Goal: Task Accomplishment & Management: Manage account settings

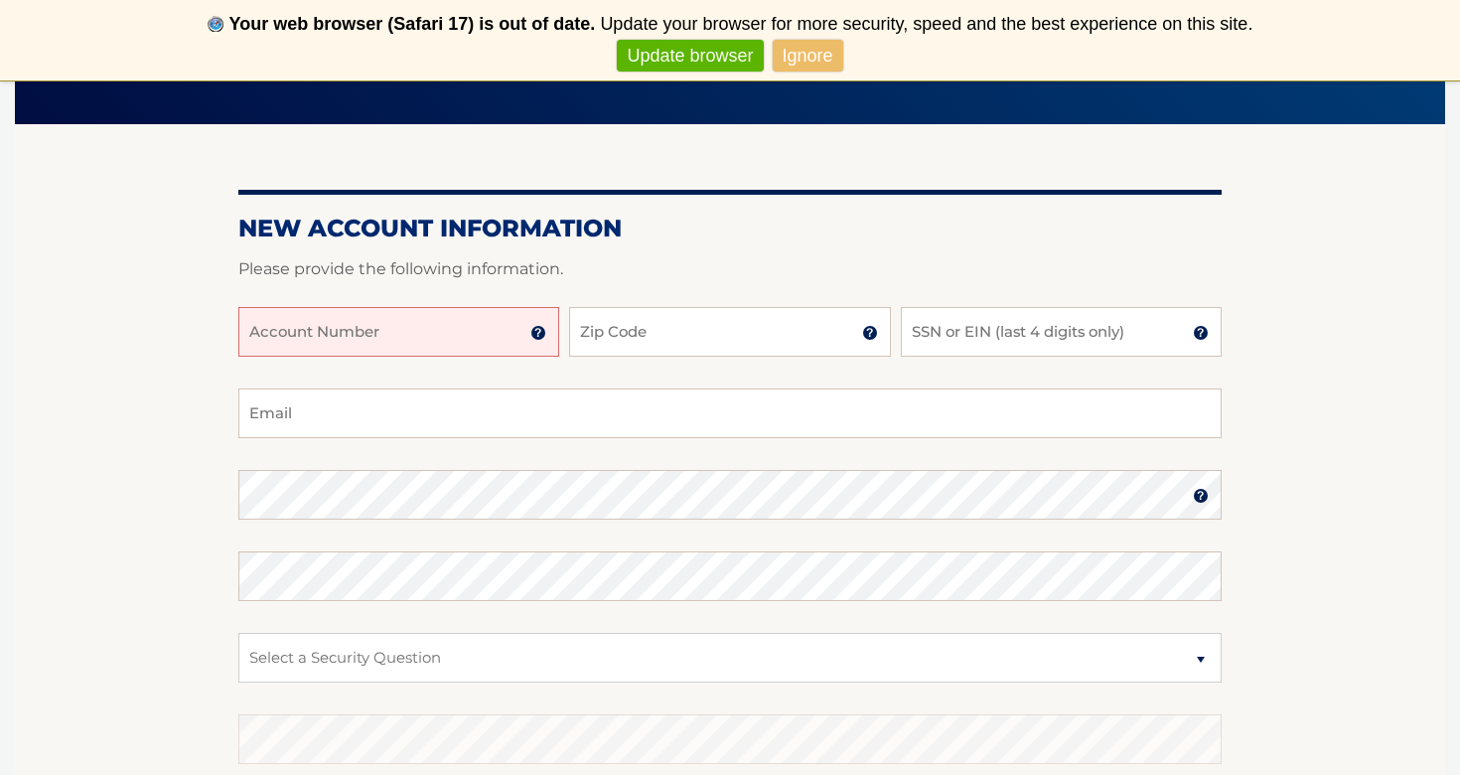
scroll to position [204, 0]
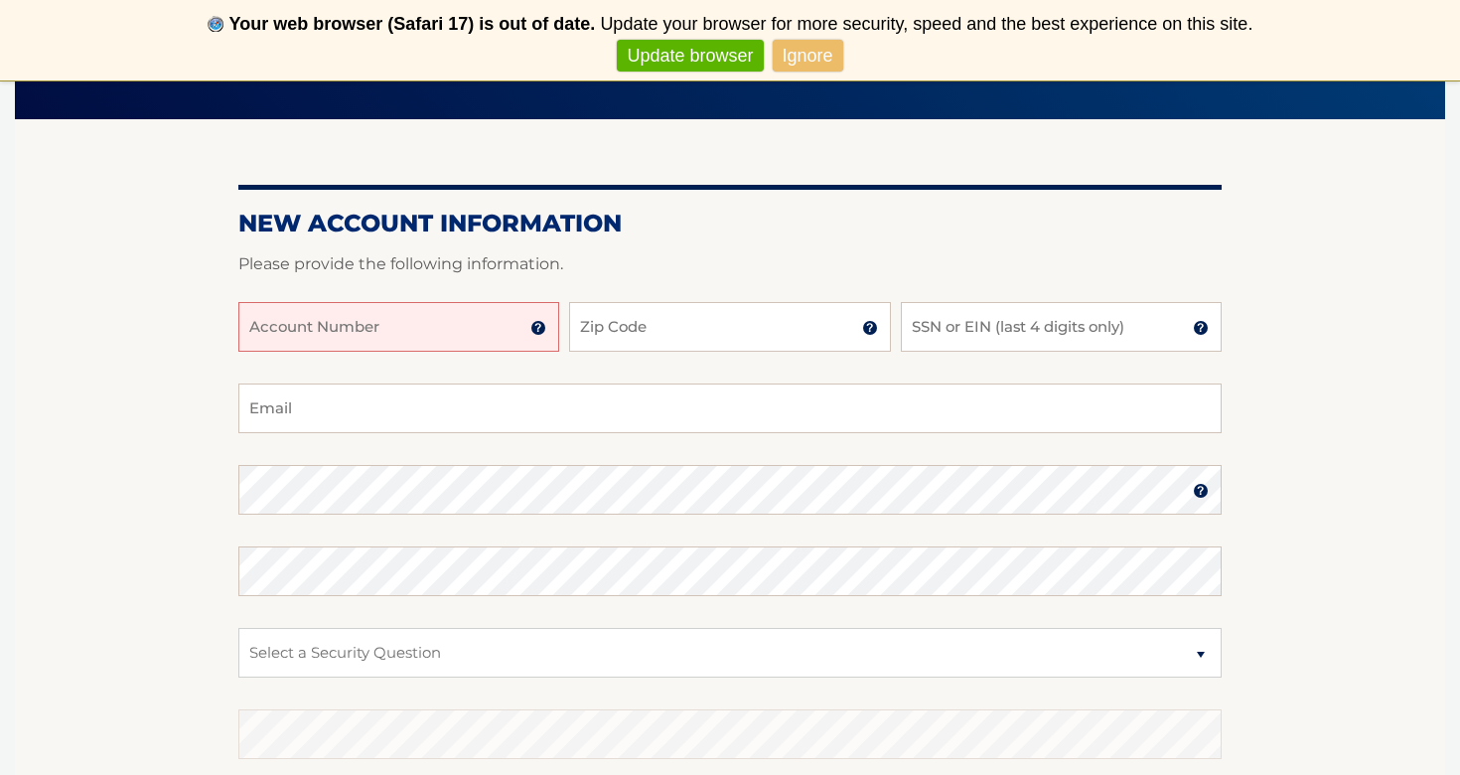
click at [326, 333] on input "Account Number" at bounding box center [398, 327] width 321 height 50
type input "44455977553"
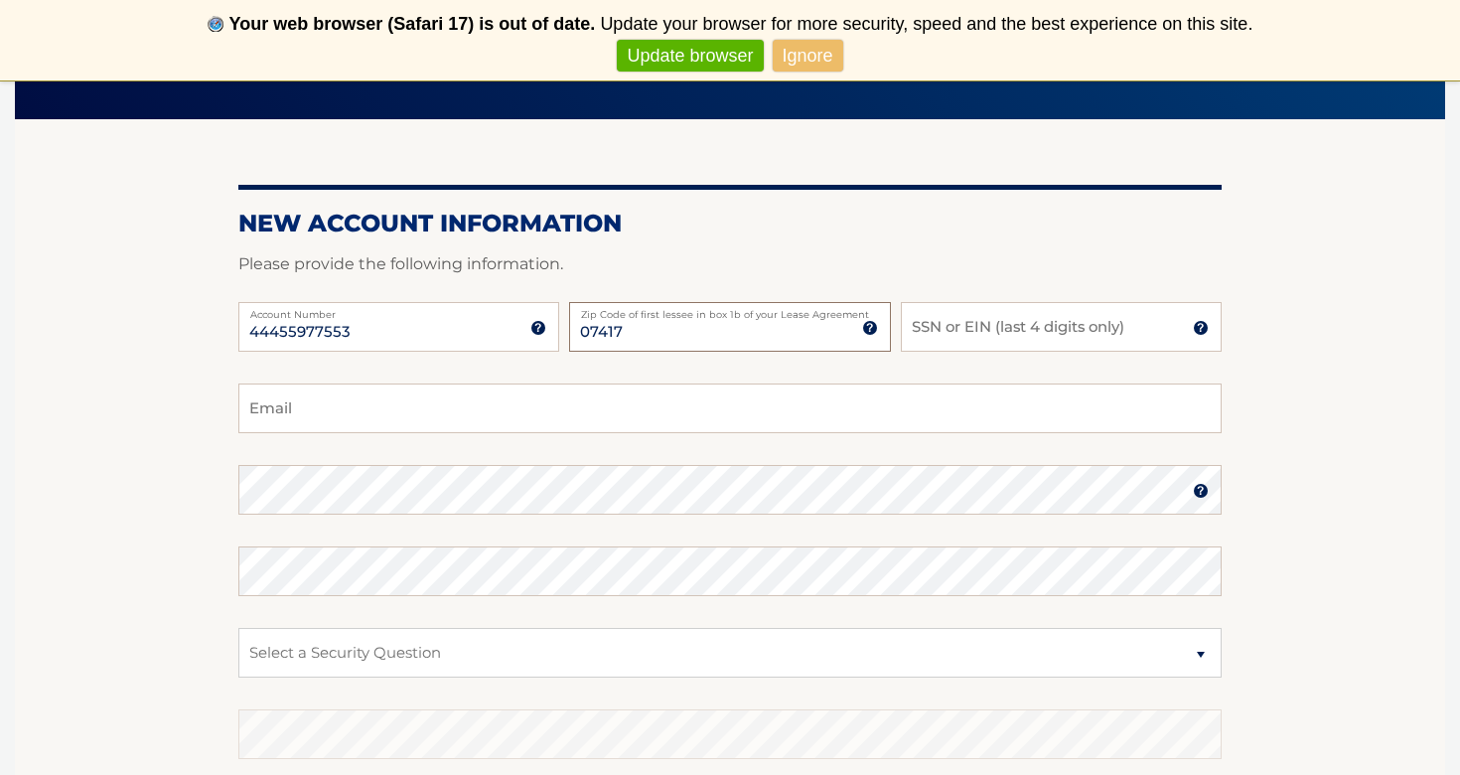
type input "07417"
click at [963, 341] on input "SSN or EIN (last 4 digits only)" at bounding box center [1061, 327] width 321 height 50
type input "8266"
type input "kareemeltaki@gmail.com"
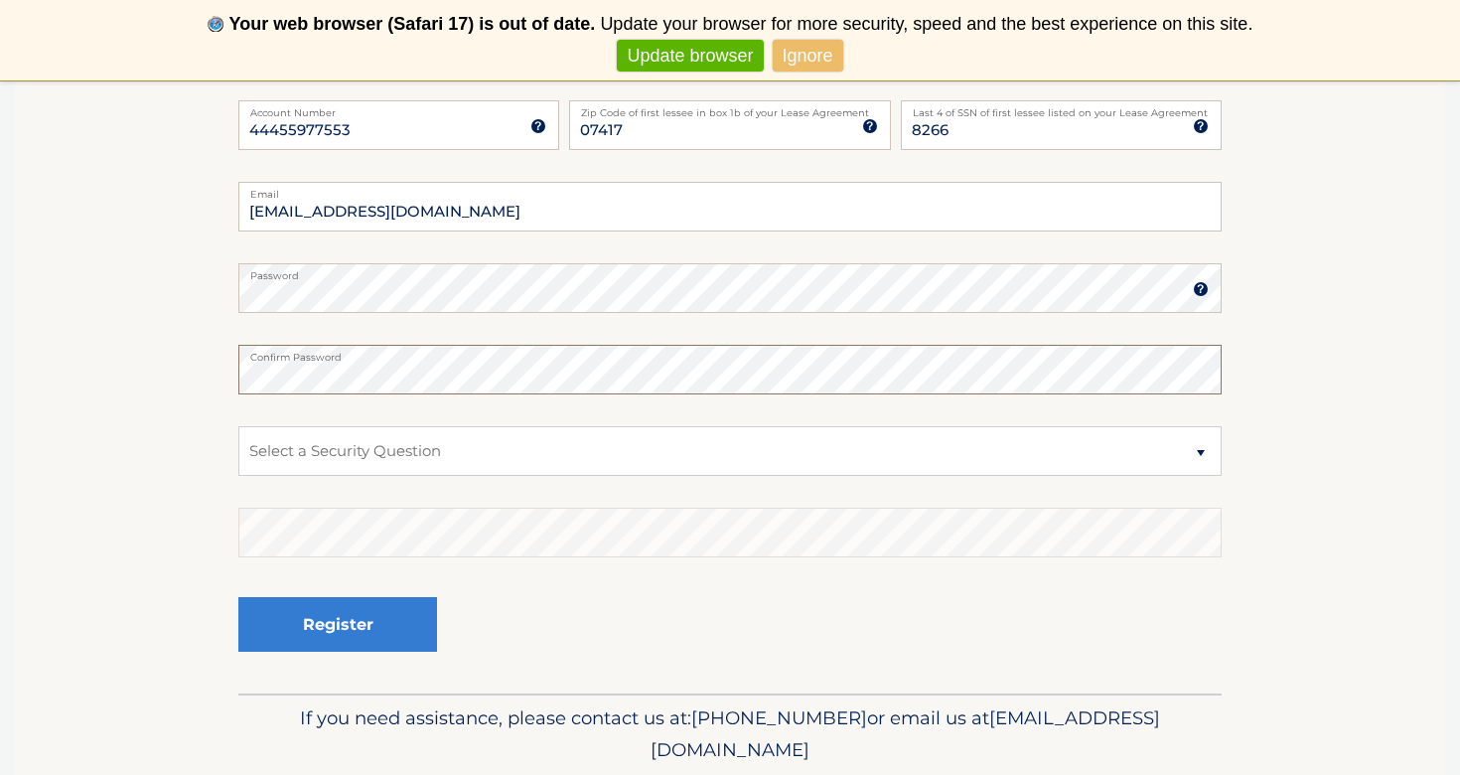
scroll to position [438, 0]
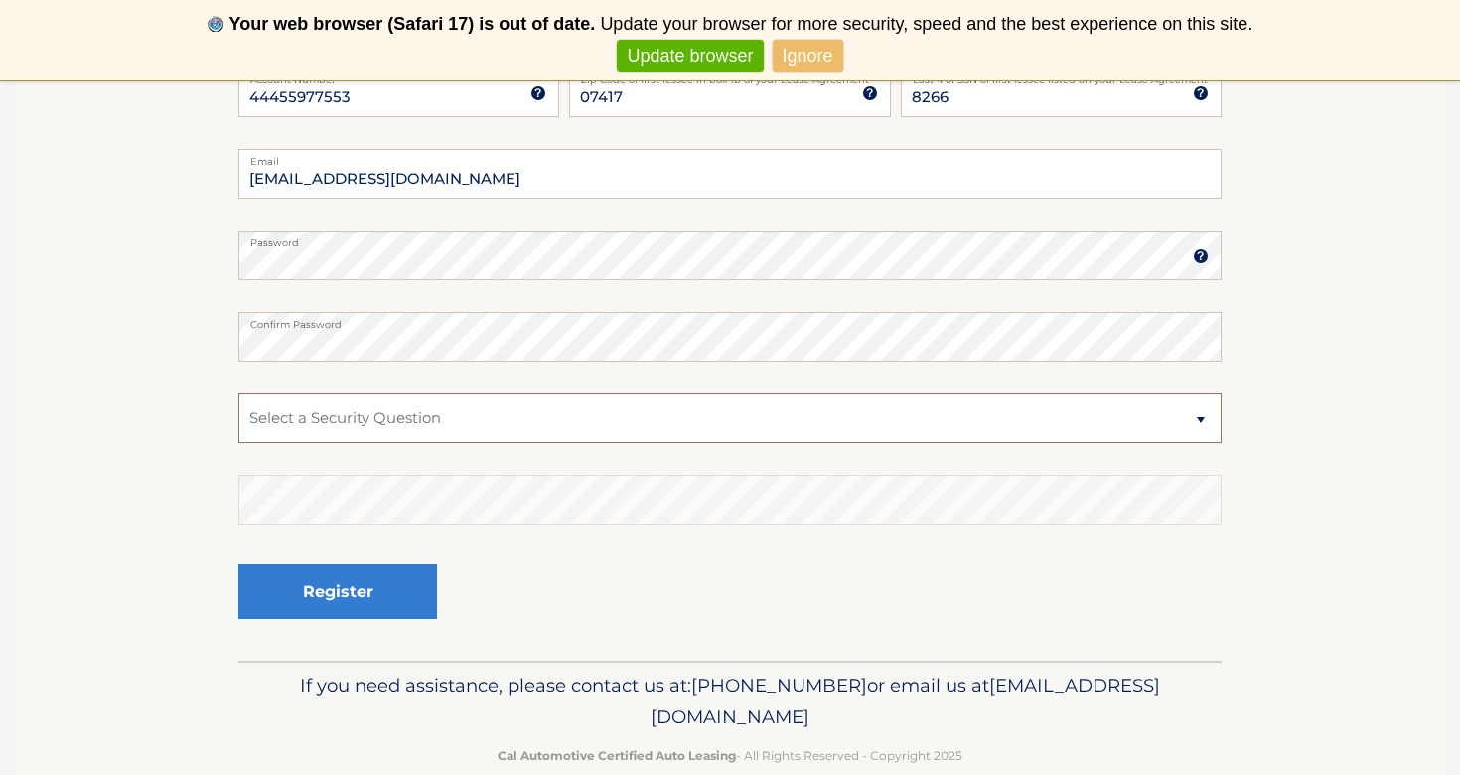
select select "2"
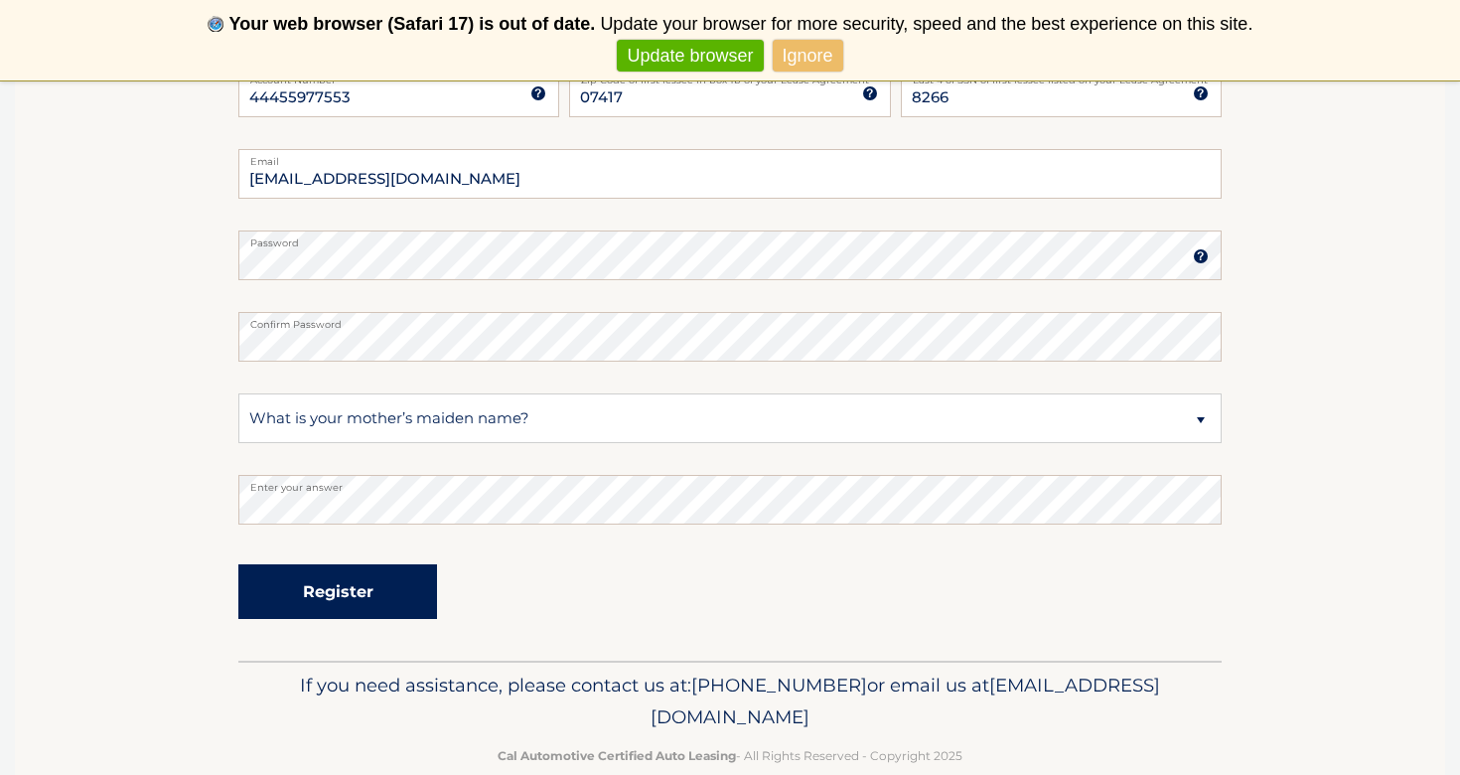
drag, startPoint x: 464, startPoint y: 556, endPoint x: 360, endPoint y: 598, distance: 112.3
click at [360, 598] on button "Register" at bounding box center [337, 591] width 199 height 55
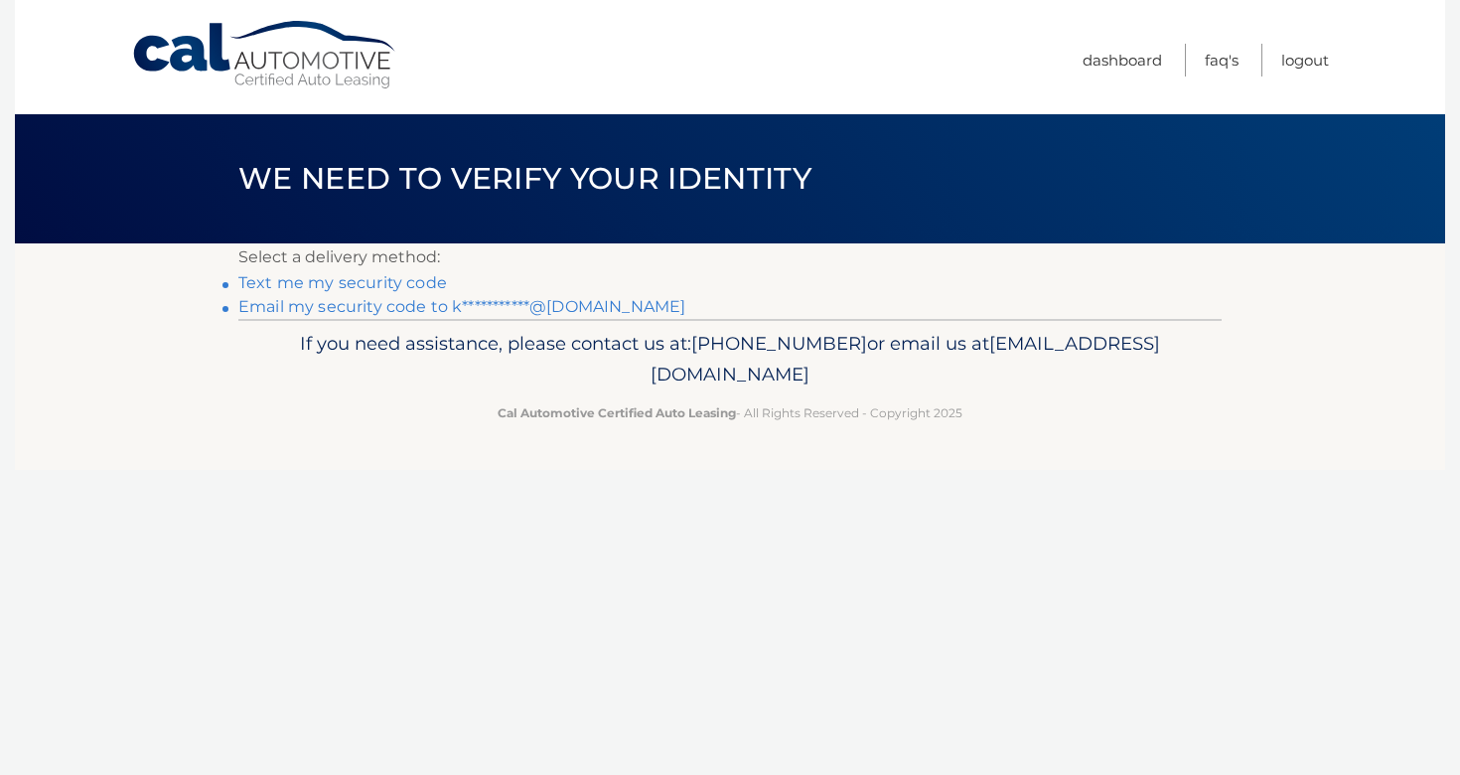
click at [409, 283] on link "Text me my security code" at bounding box center [342, 282] width 209 height 19
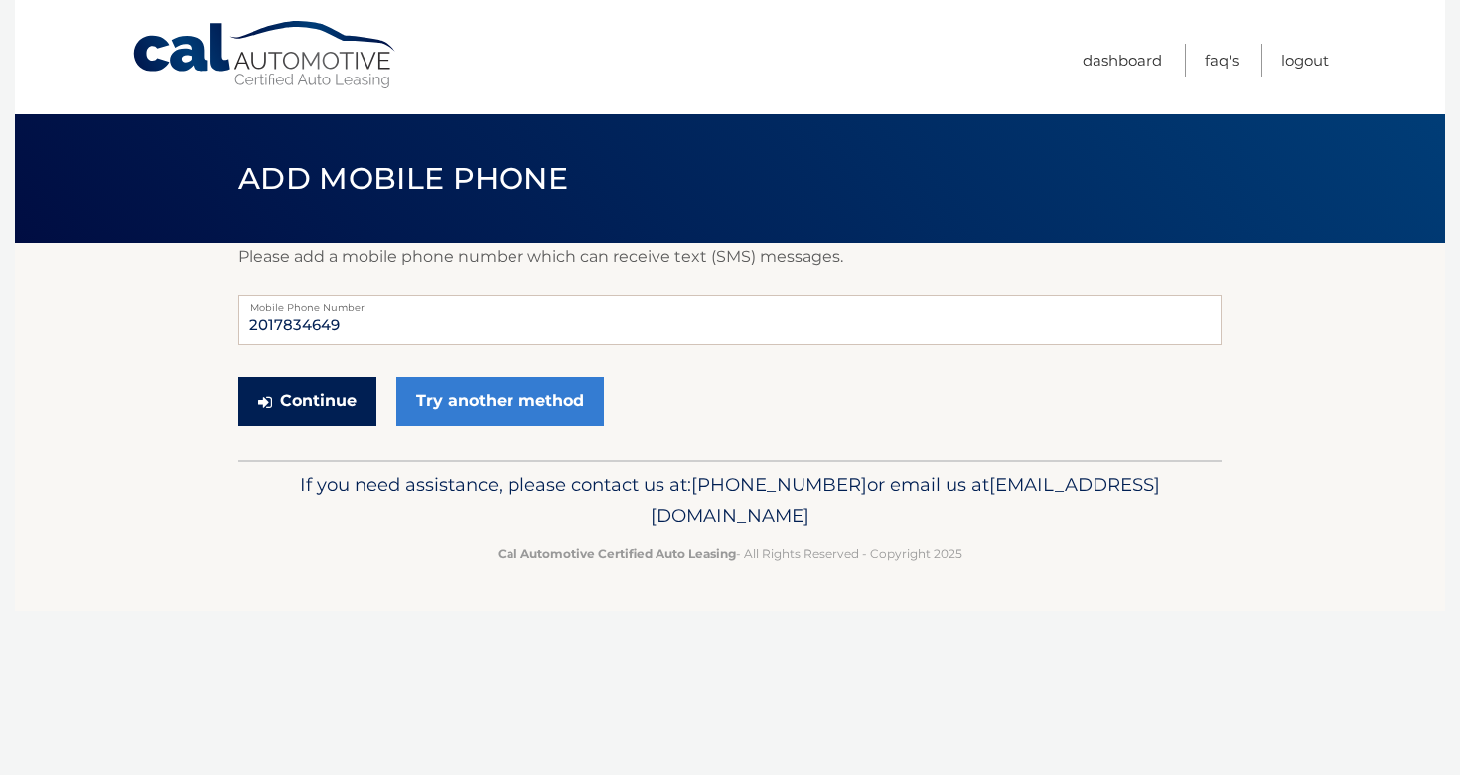
click at [342, 399] on button "Continue" at bounding box center [307, 401] width 138 height 50
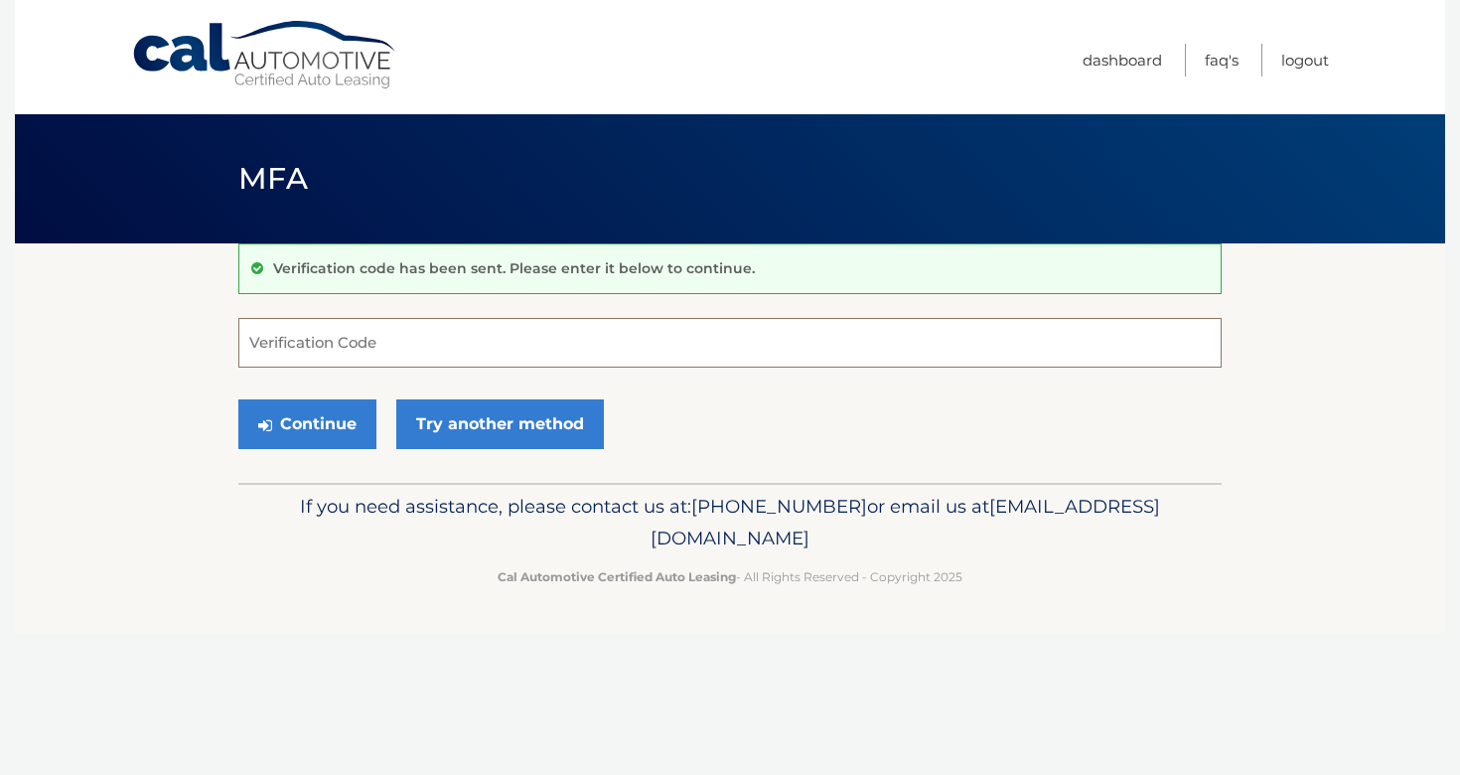
click at [329, 341] on input "Verification Code" at bounding box center [729, 343] width 983 height 50
type input "519467"
click at [267, 421] on icon "submit" at bounding box center [265, 425] width 14 height 16
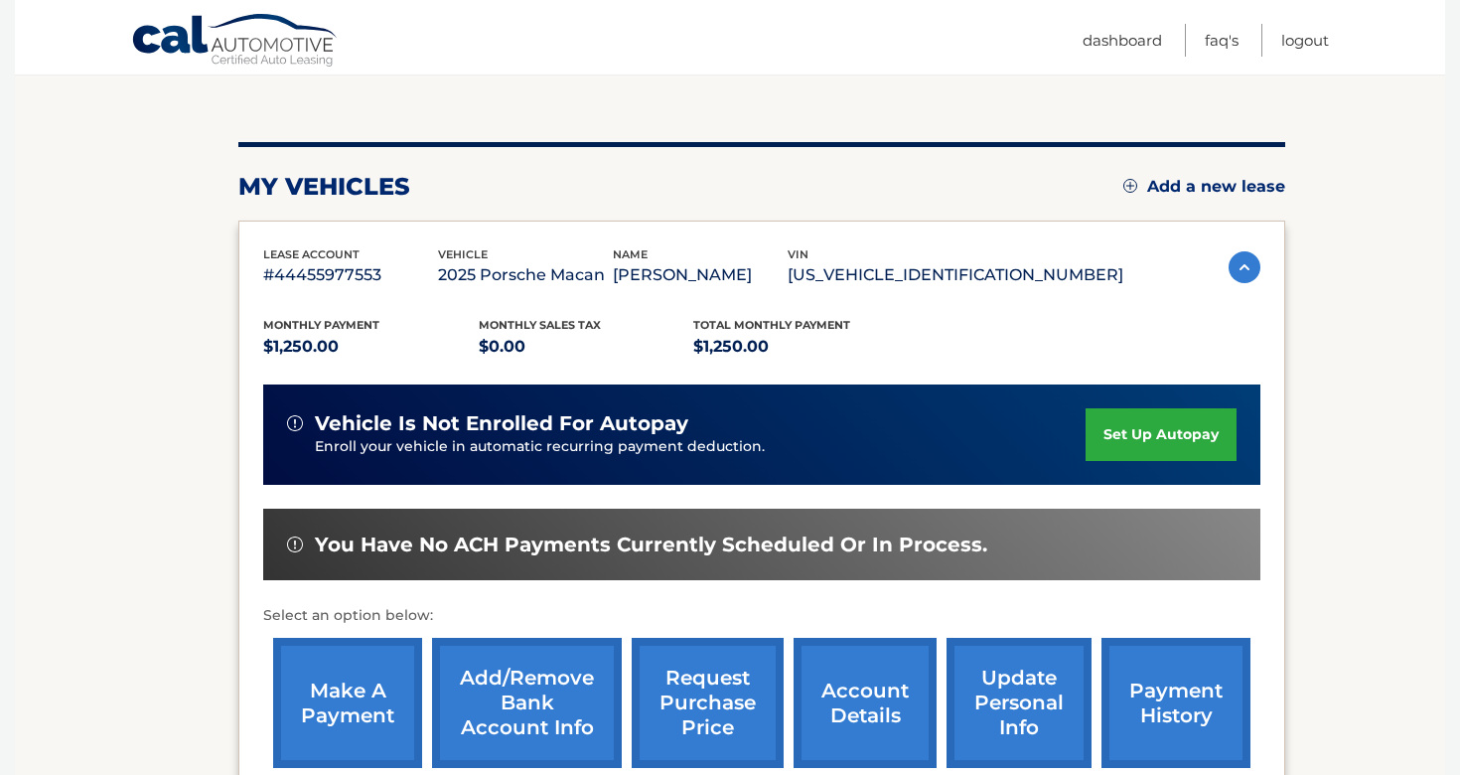
scroll to position [208, 0]
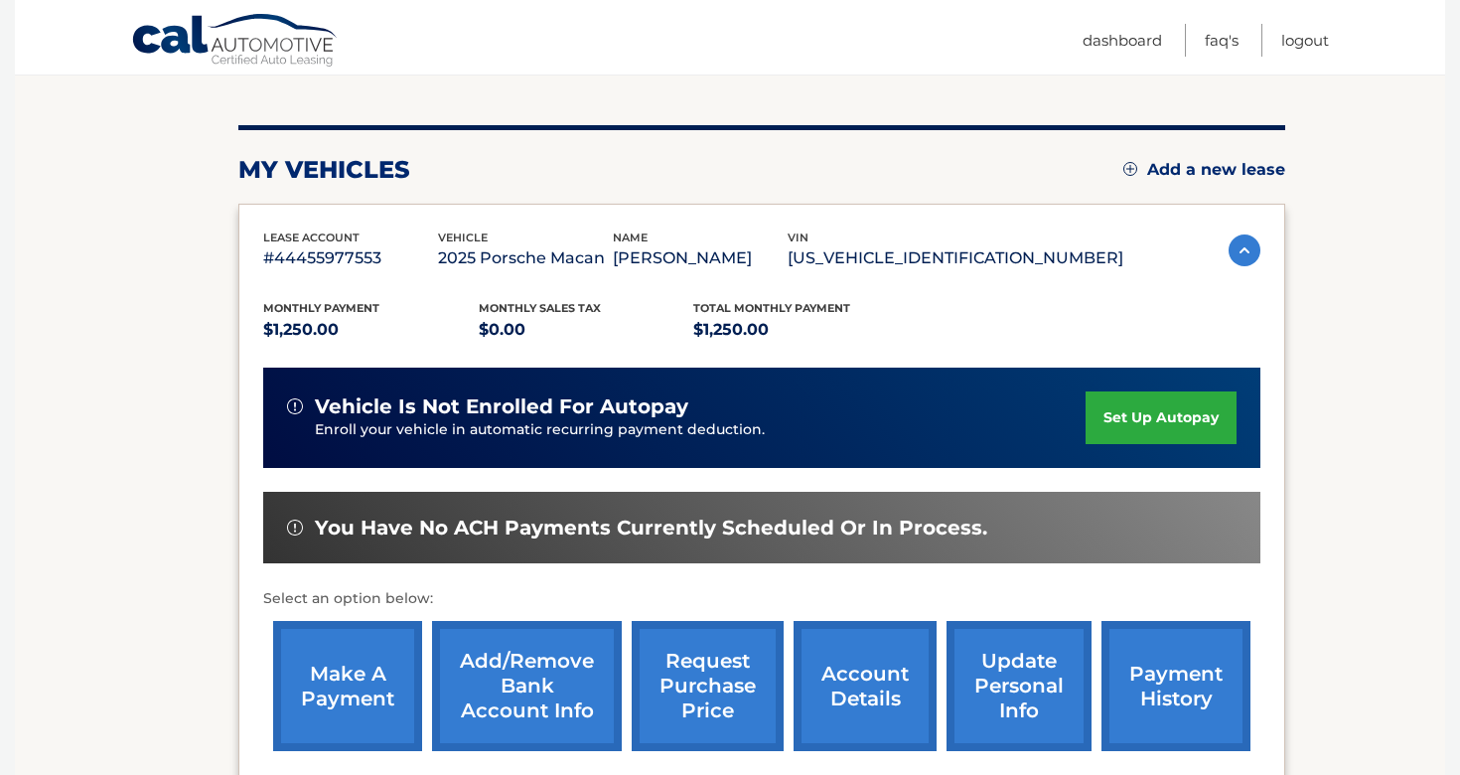
click at [1156, 416] on link "set up autopay" at bounding box center [1160, 417] width 151 height 53
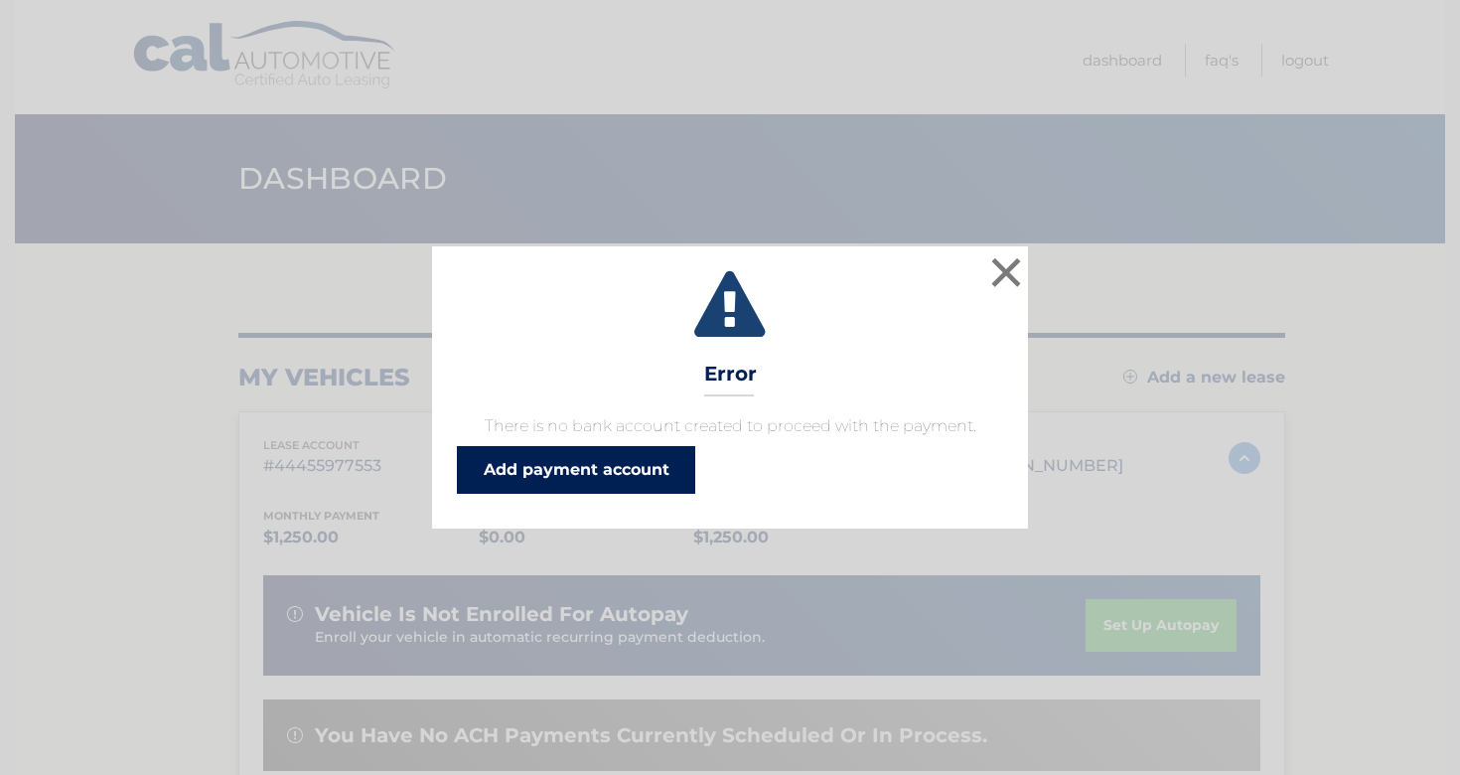
click at [625, 472] on link "Add payment account" at bounding box center [576, 470] width 238 height 48
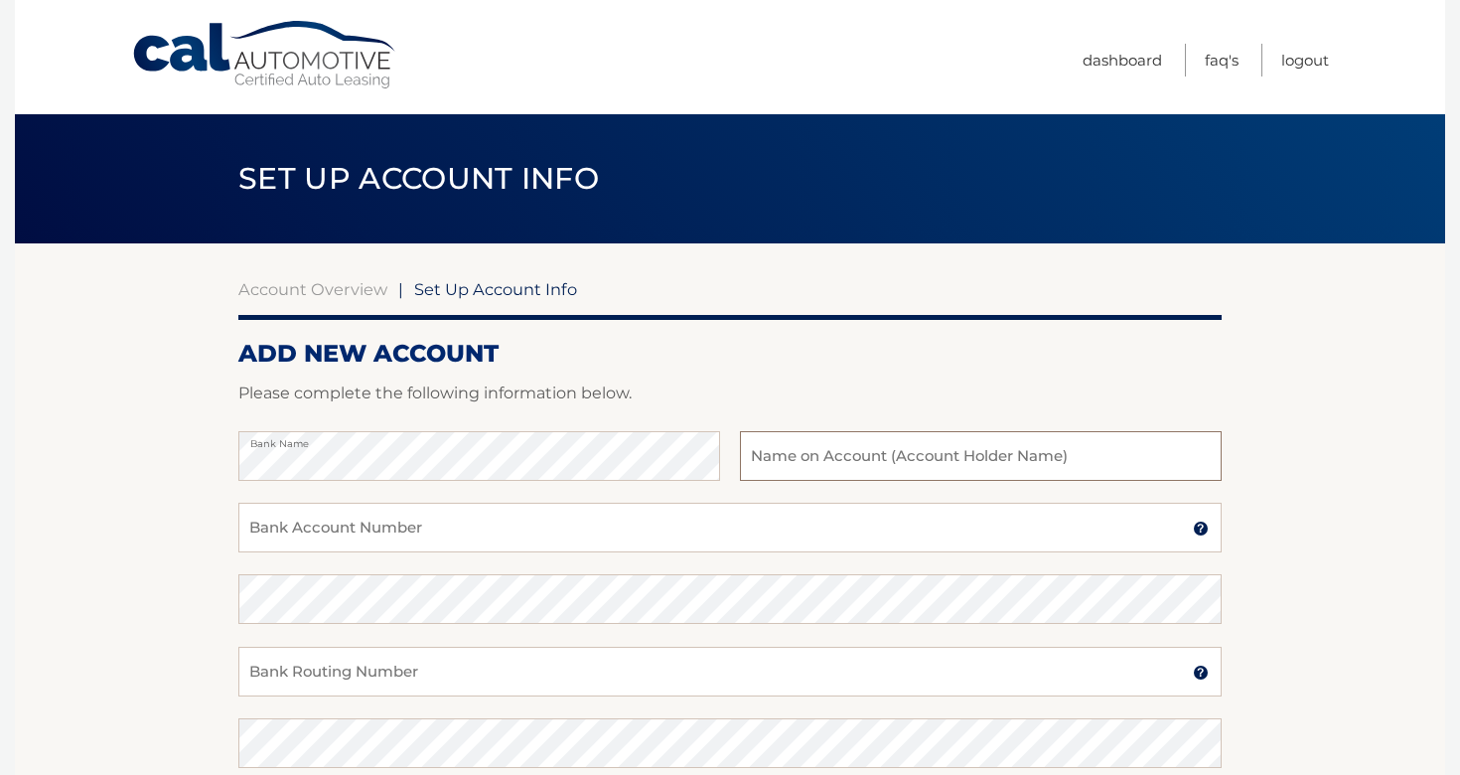
click at [882, 455] on input "text" at bounding box center [981, 456] width 482 height 50
type input "[GEOGRAPHIC_DATA]"
click at [649, 523] on input "Bank Account Number" at bounding box center [729, 528] width 983 height 50
type input "597663926"
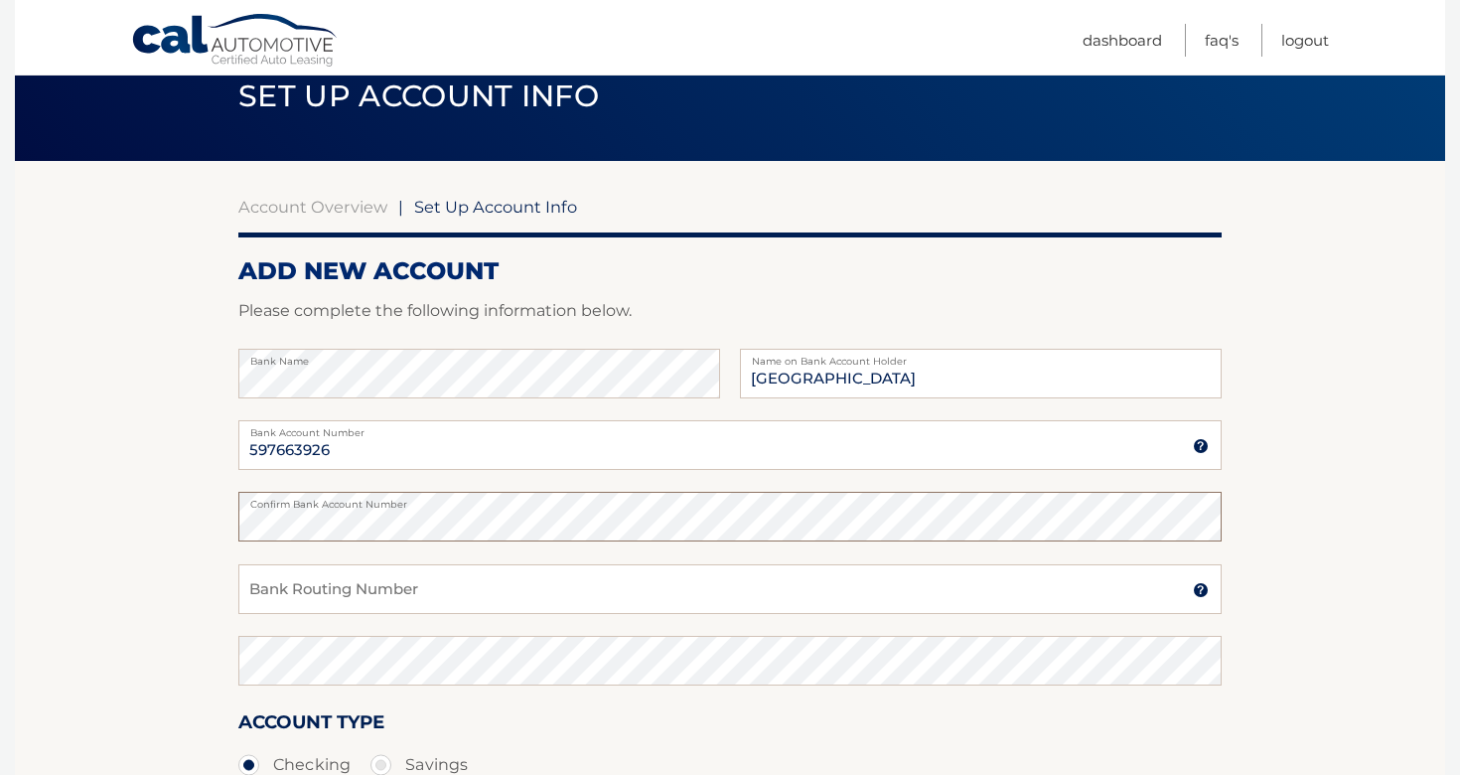
scroll to position [85, 0]
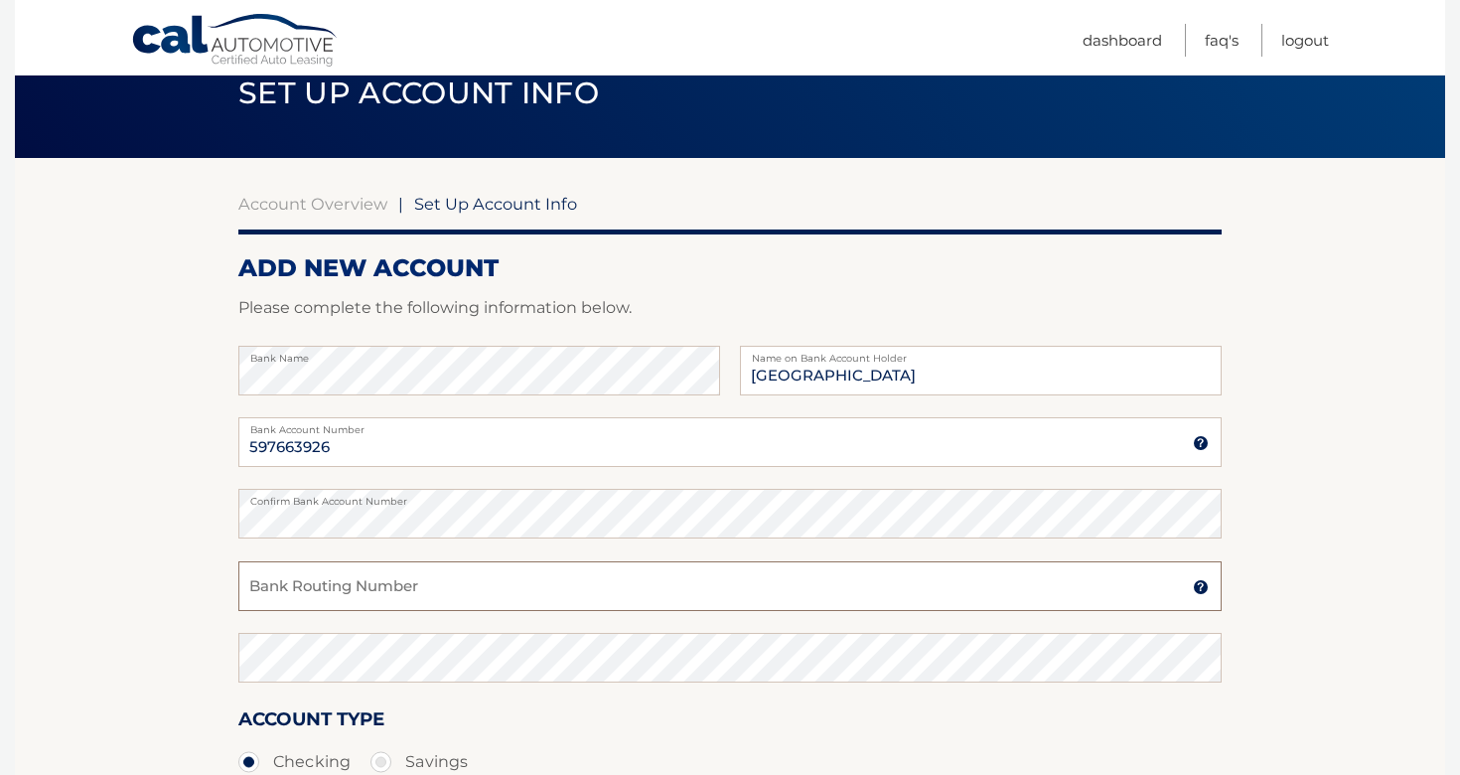
click at [390, 591] on input "Bank Routing Number" at bounding box center [729, 586] width 983 height 50
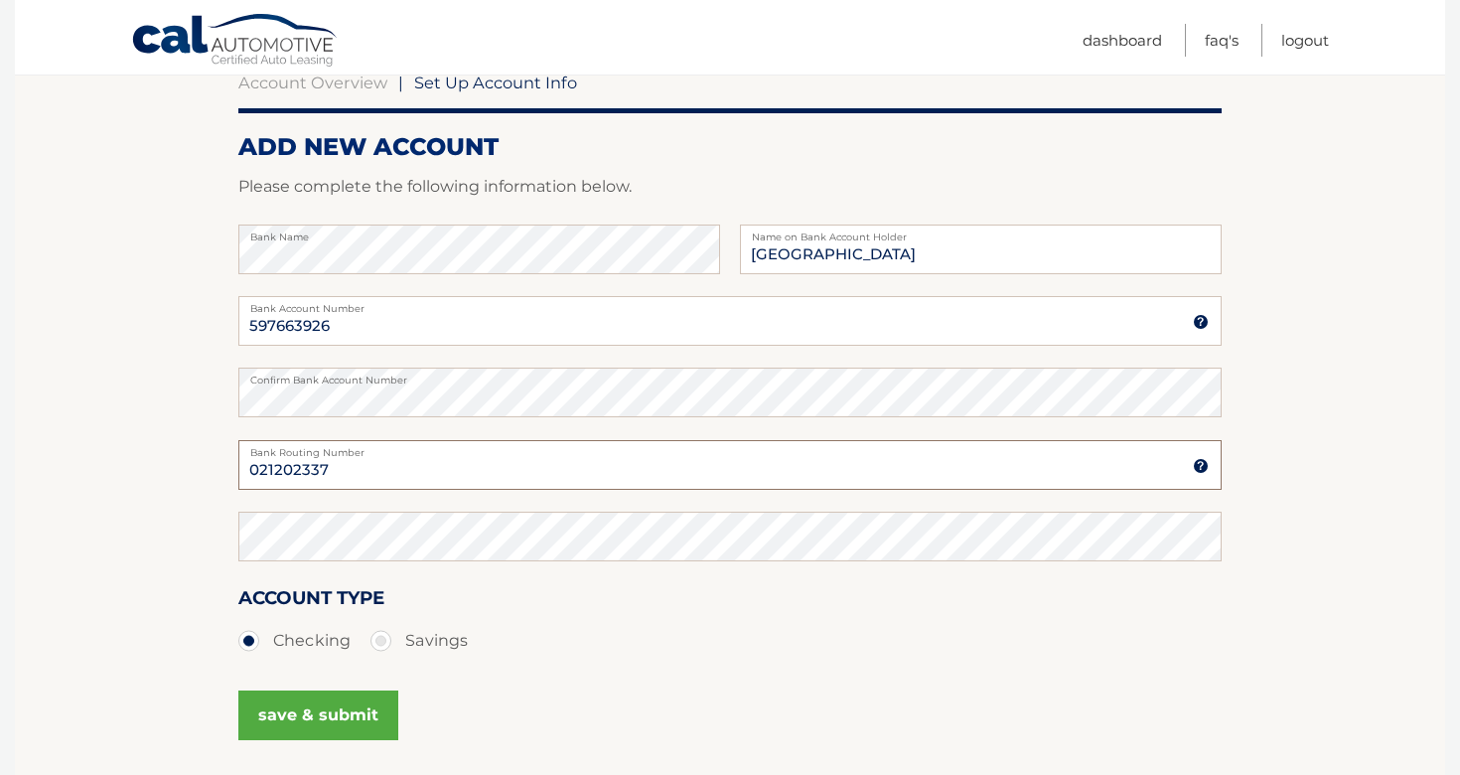
scroll to position [211, 0]
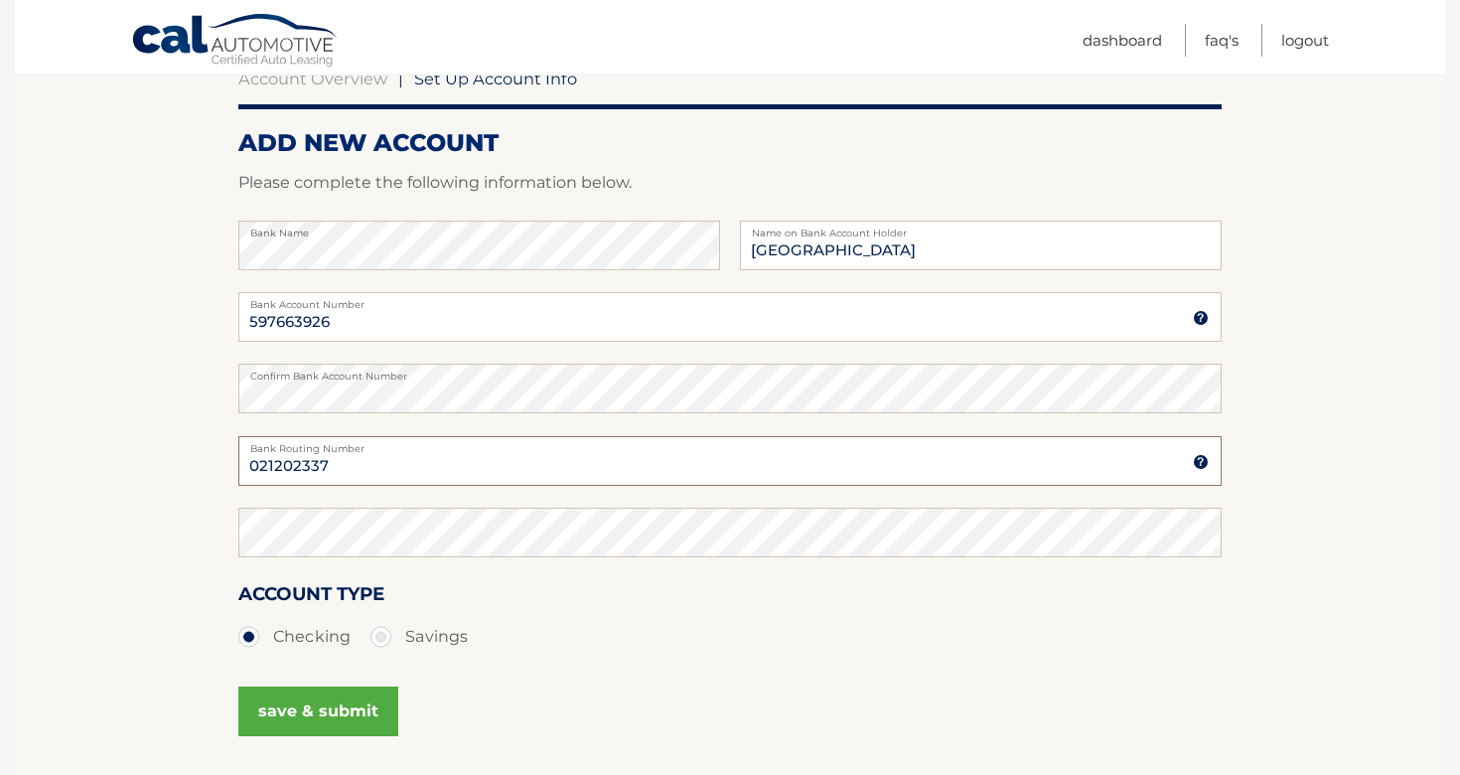
type input "021202337"
click at [331, 705] on button "save & submit" at bounding box center [318, 711] width 160 height 50
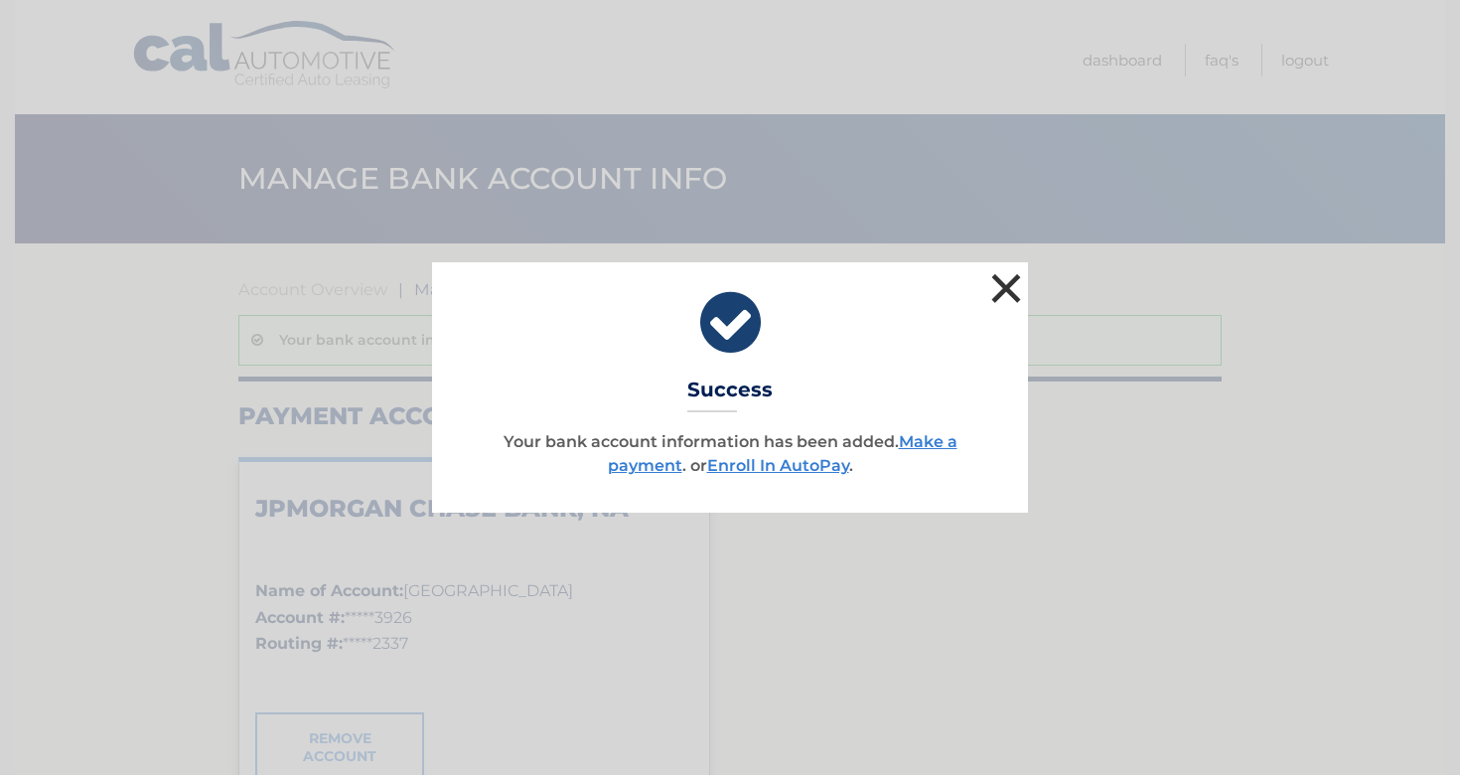
click at [1002, 287] on button "×" at bounding box center [1006, 288] width 40 height 40
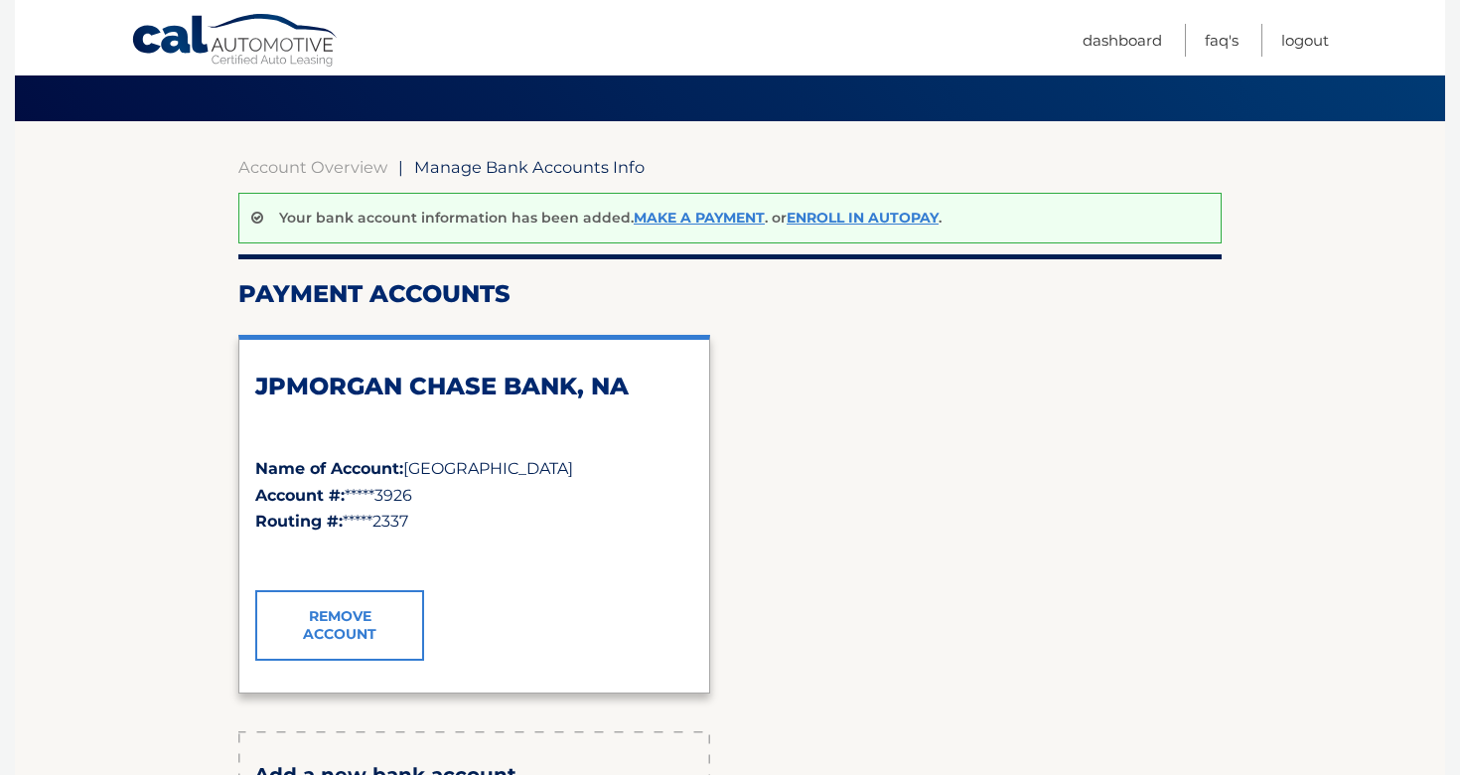
scroll to position [109, 0]
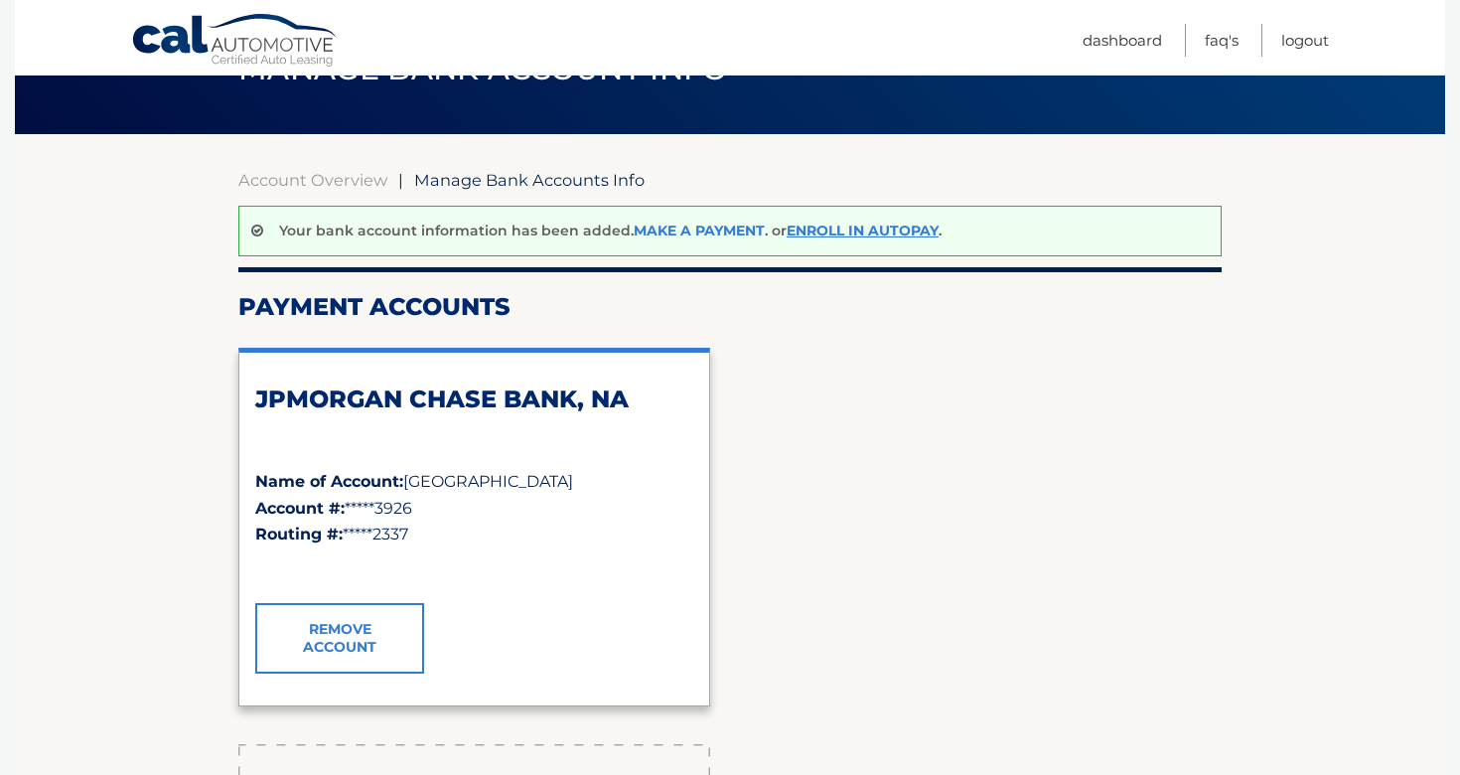
click at [691, 226] on link "Make a payment" at bounding box center [699, 230] width 131 height 18
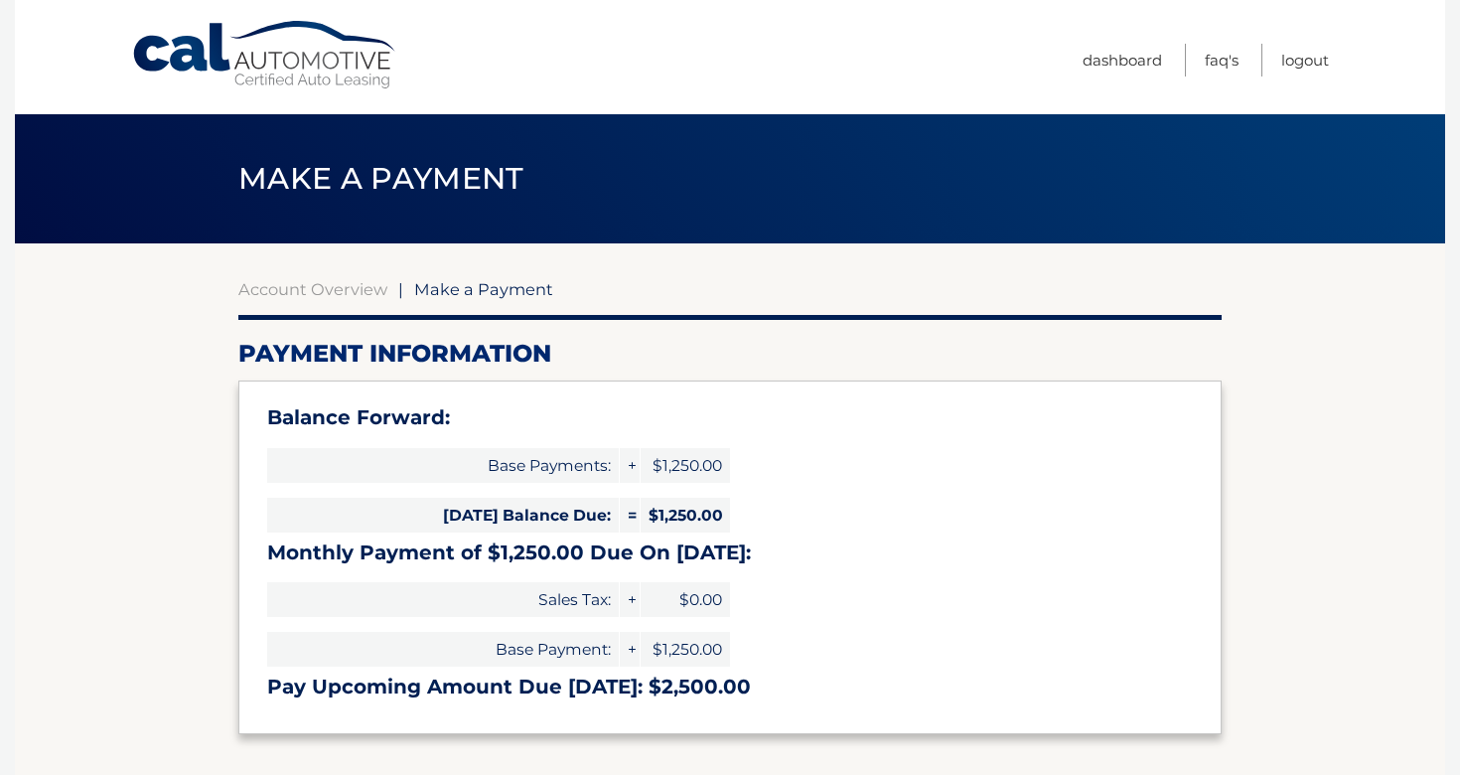
select select "MGViOWYwMDYtYWU1Zi00MTFlLTk3MTAtYWFlOWU5OTU5MWE2"
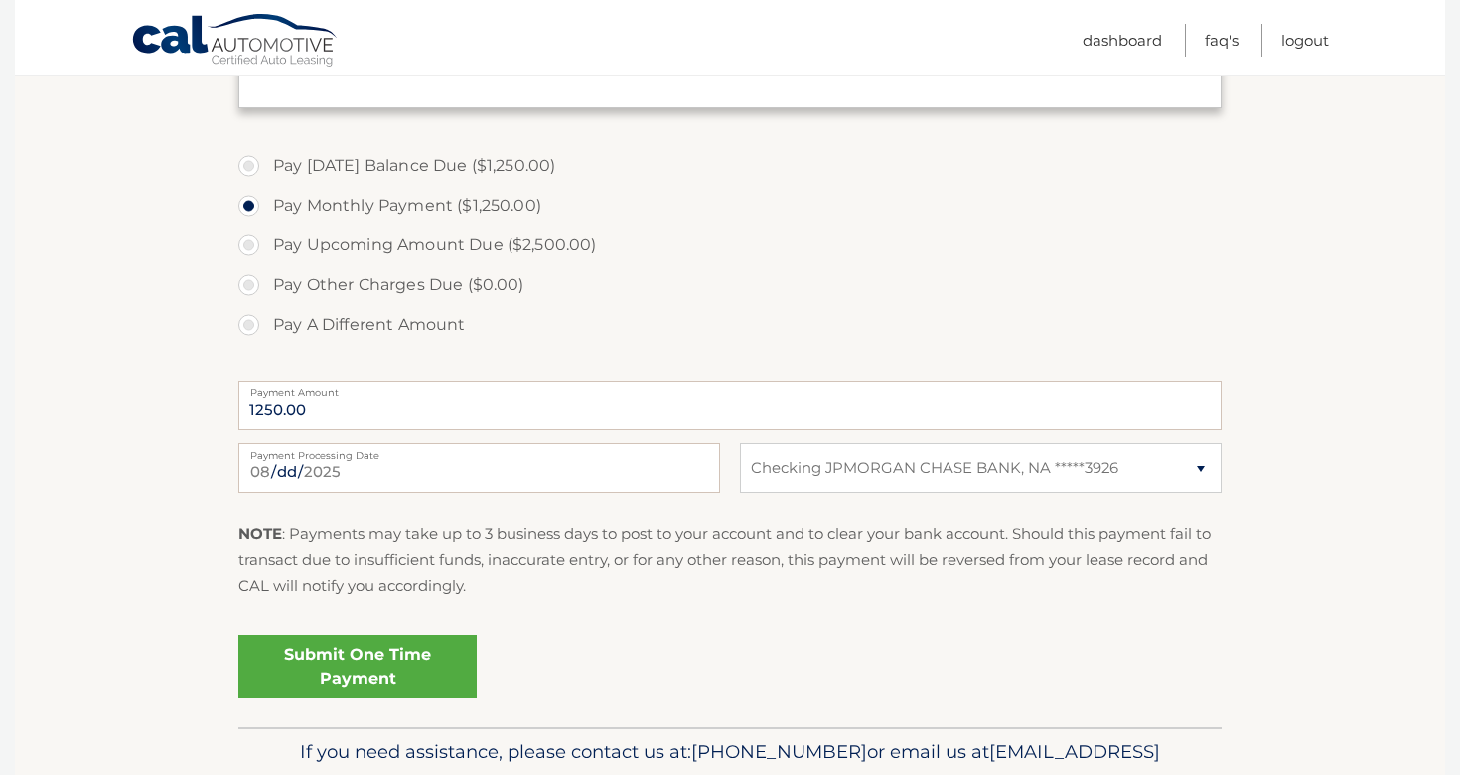
scroll to position [668, 0]
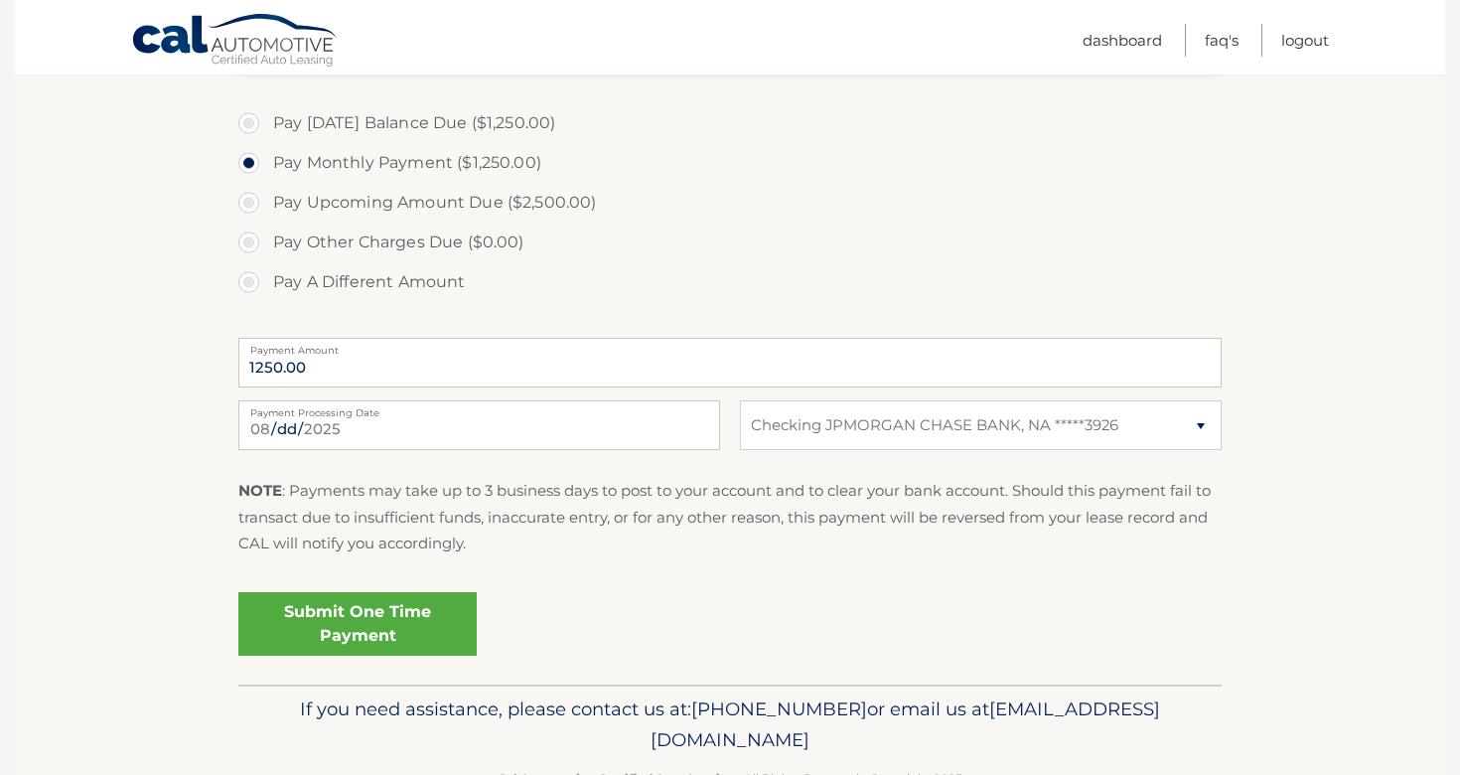
click at [363, 618] on link "Submit One Time Payment" at bounding box center [357, 624] width 238 height 64
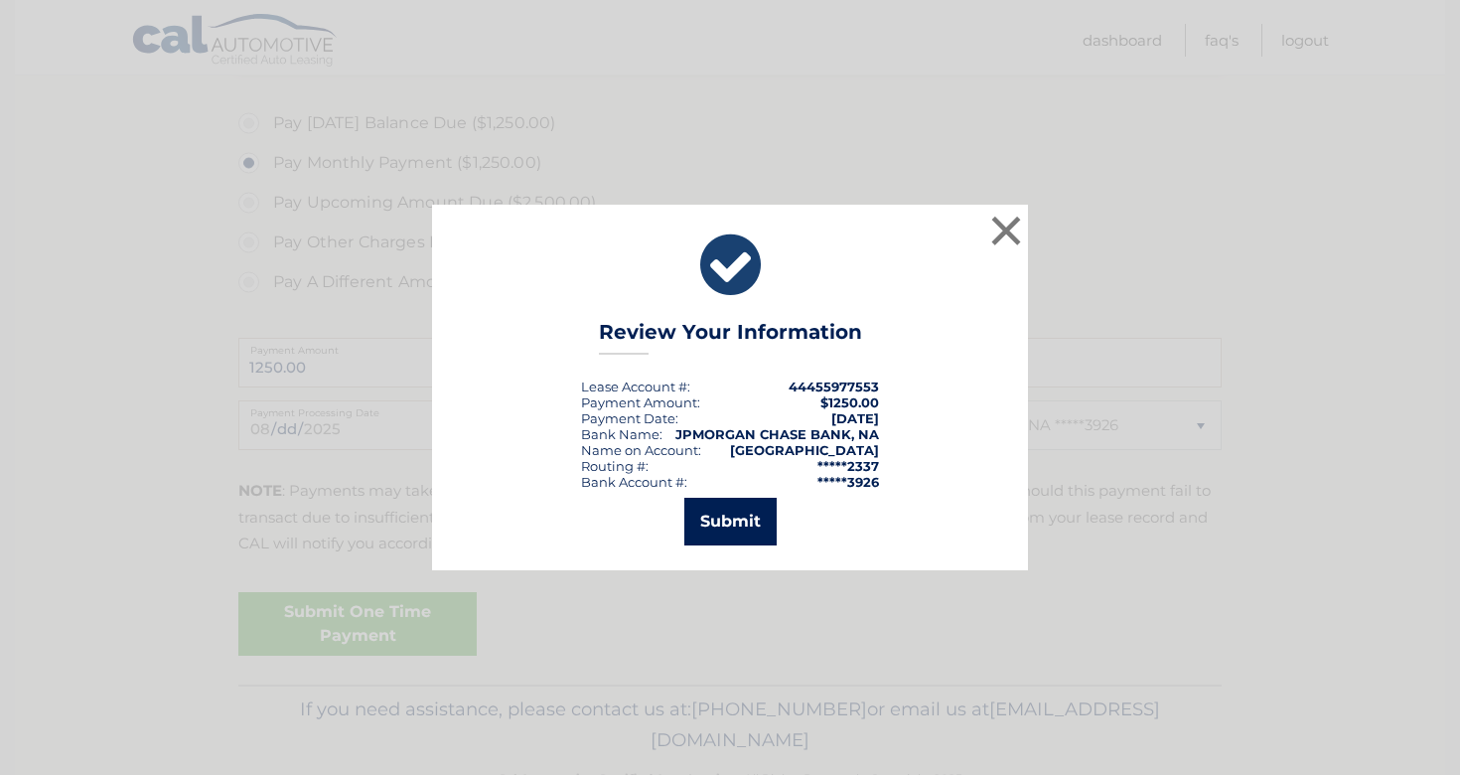
click at [742, 524] on button "Submit" at bounding box center [730, 522] width 92 height 48
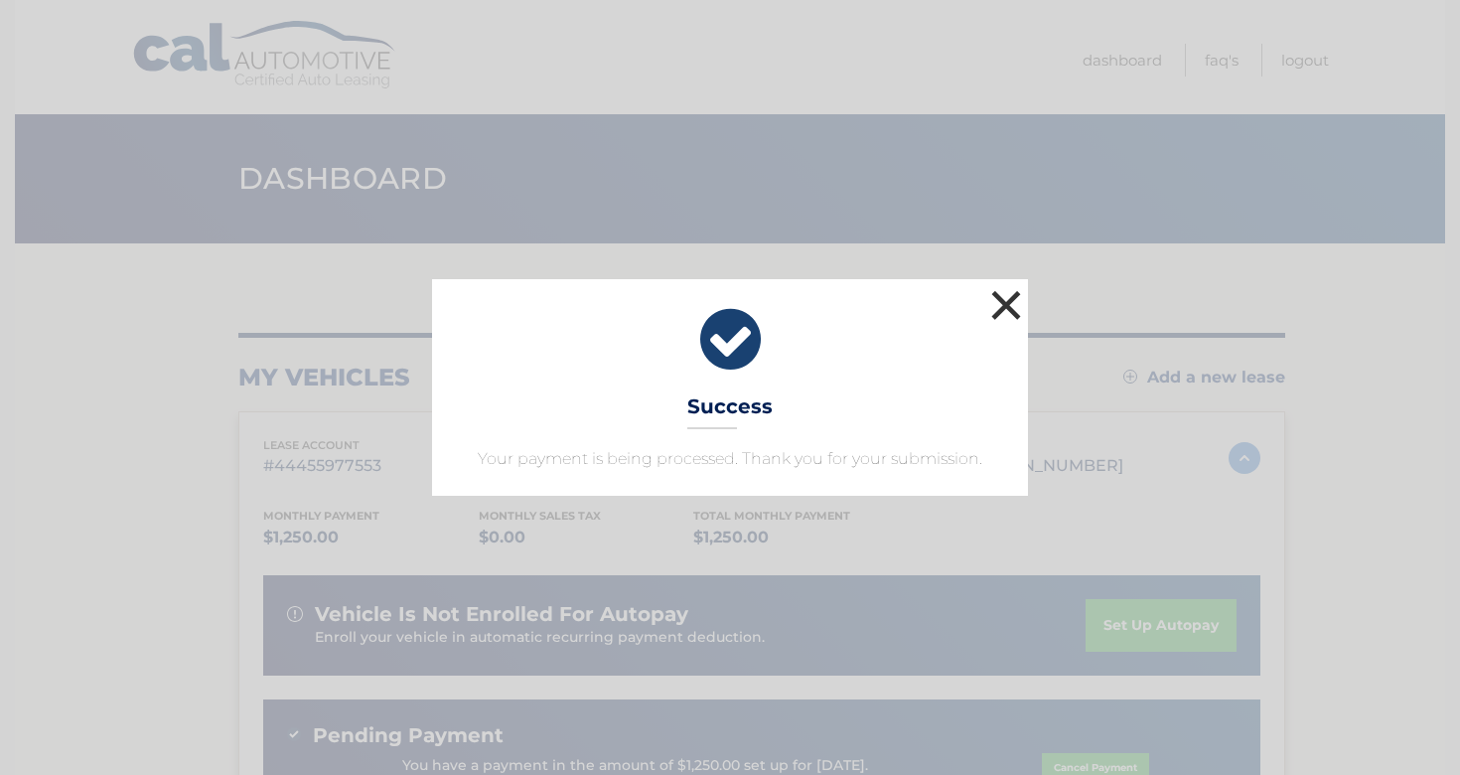
click at [1003, 305] on button "×" at bounding box center [1006, 305] width 40 height 40
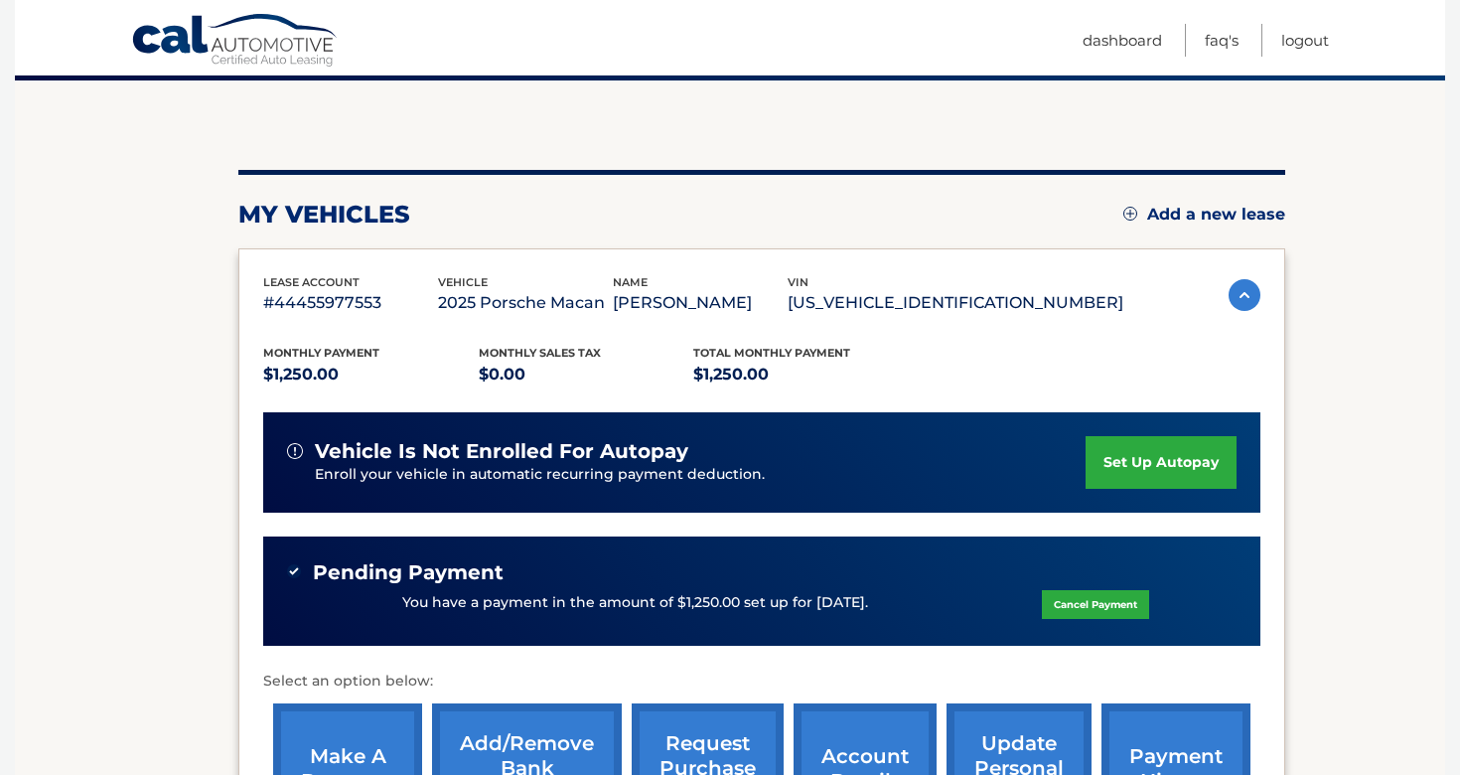
scroll to position [164, 0]
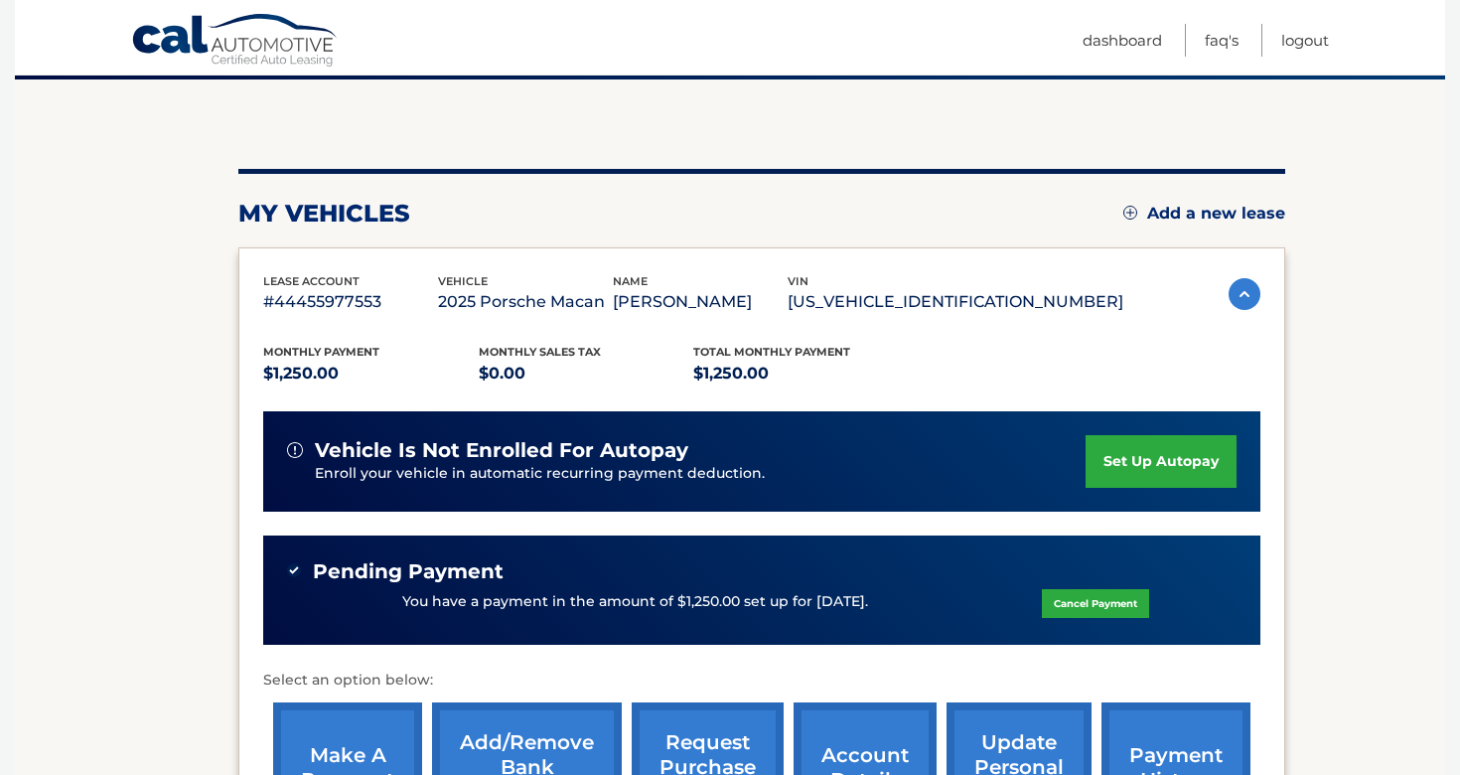
click at [1142, 467] on link "set up autopay" at bounding box center [1160, 461] width 151 height 53
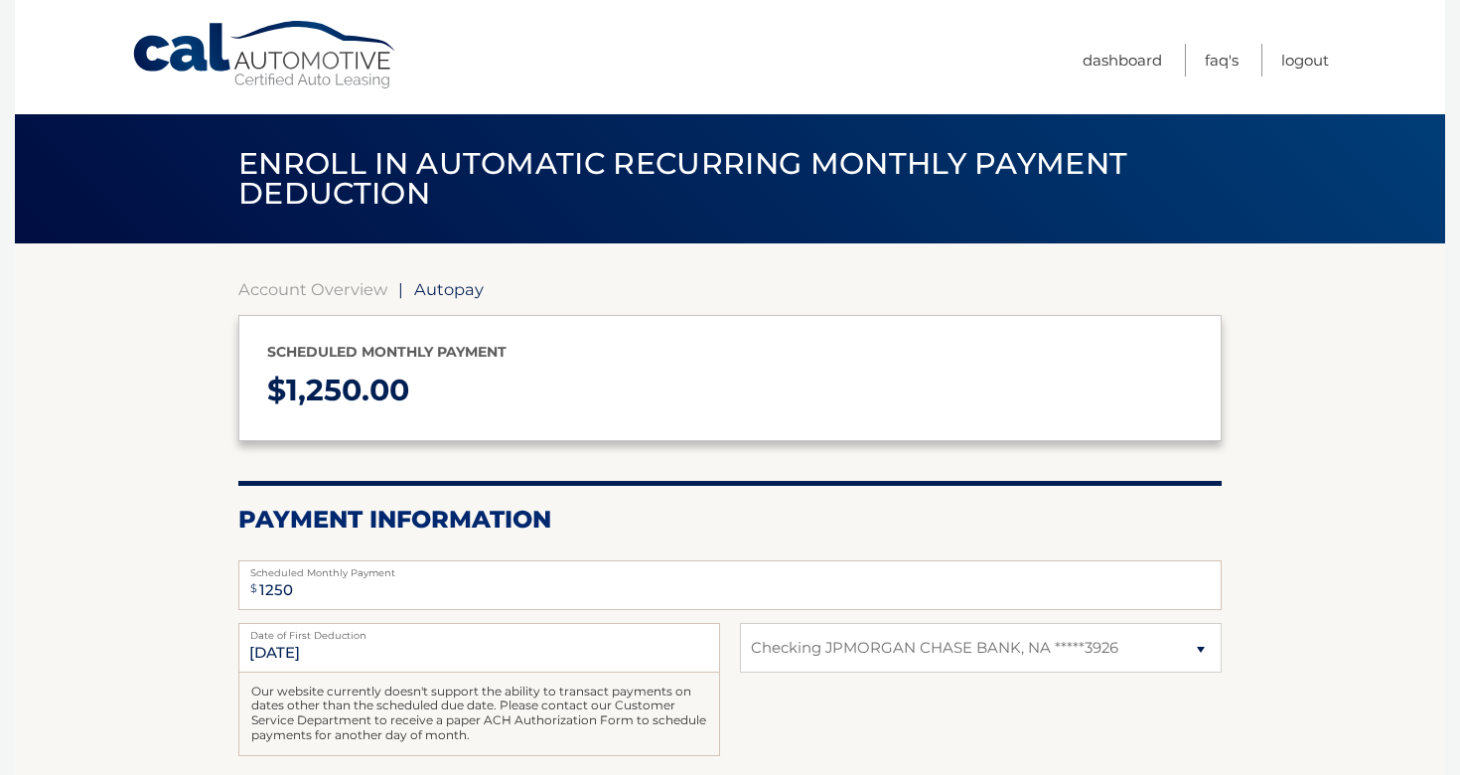
select select "MGViOWYwMDYtYWU1Zi00MTFlLTk3MTAtYWFlOWU5OTU5MWE2"
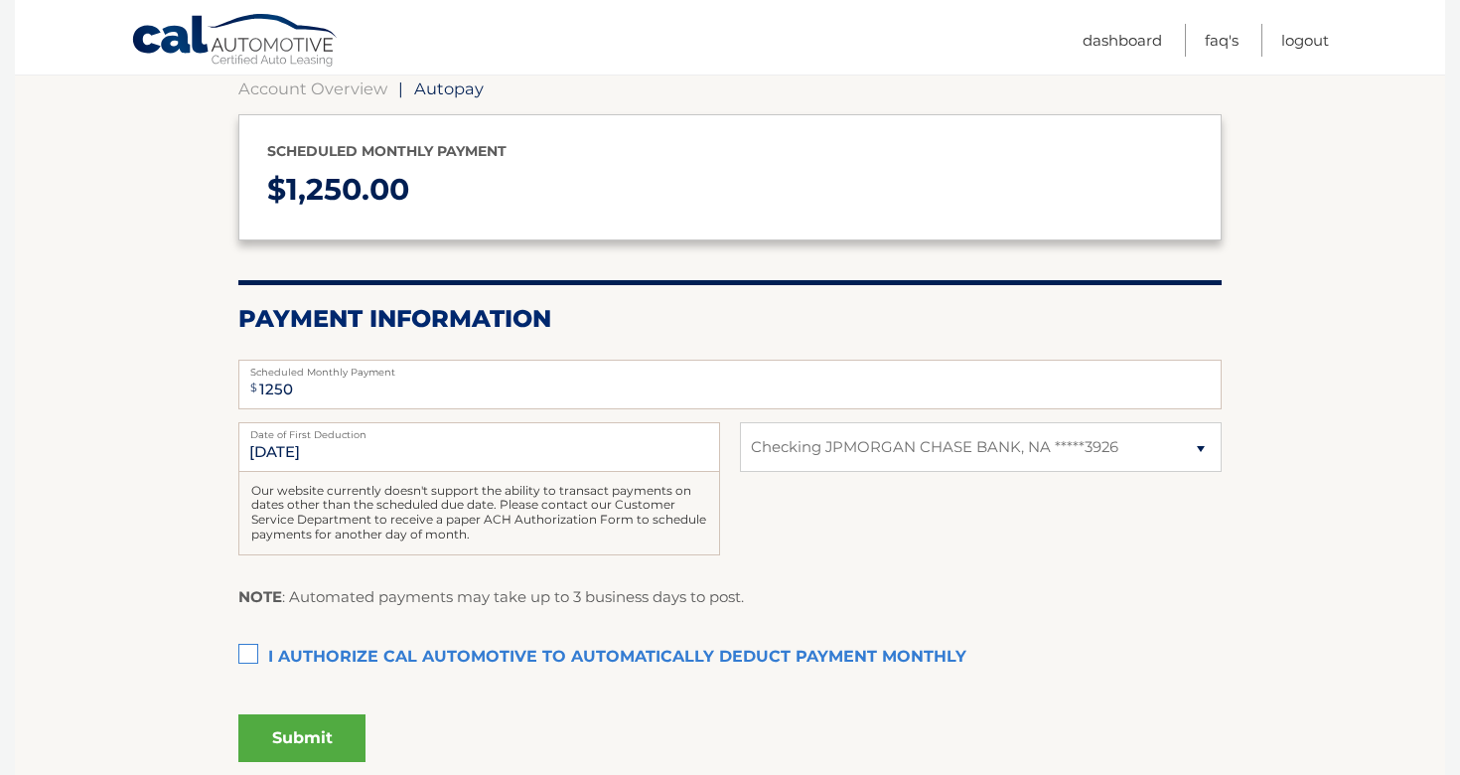
scroll to position [217, 0]
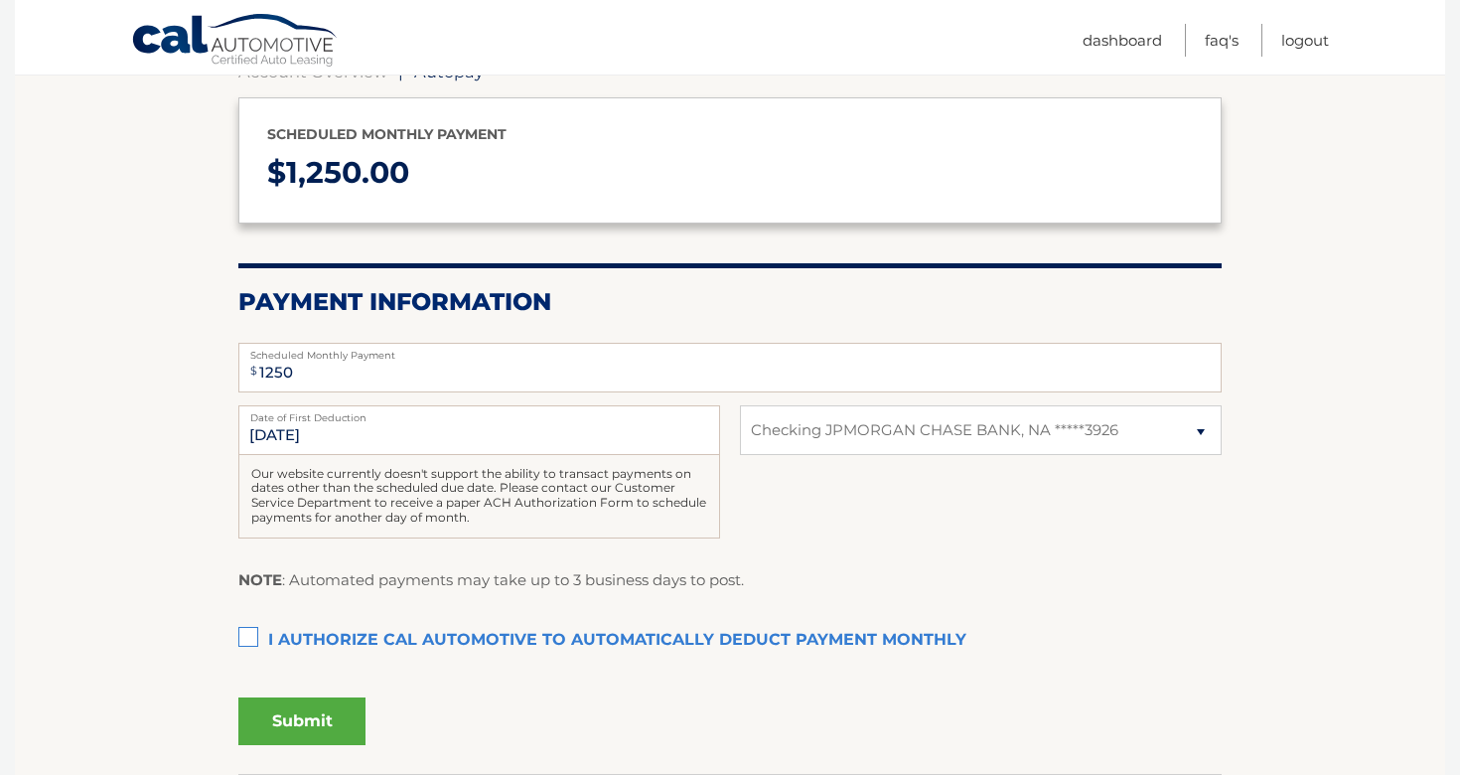
click at [248, 634] on label "I authorize cal automotive to automatically deduct payment monthly This checkbo…" at bounding box center [729, 641] width 983 height 40
click at [0, 0] on input "I authorize cal automotive to automatically deduct payment monthly This checkbo…" at bounding box center [0, 0] width 0 height 0
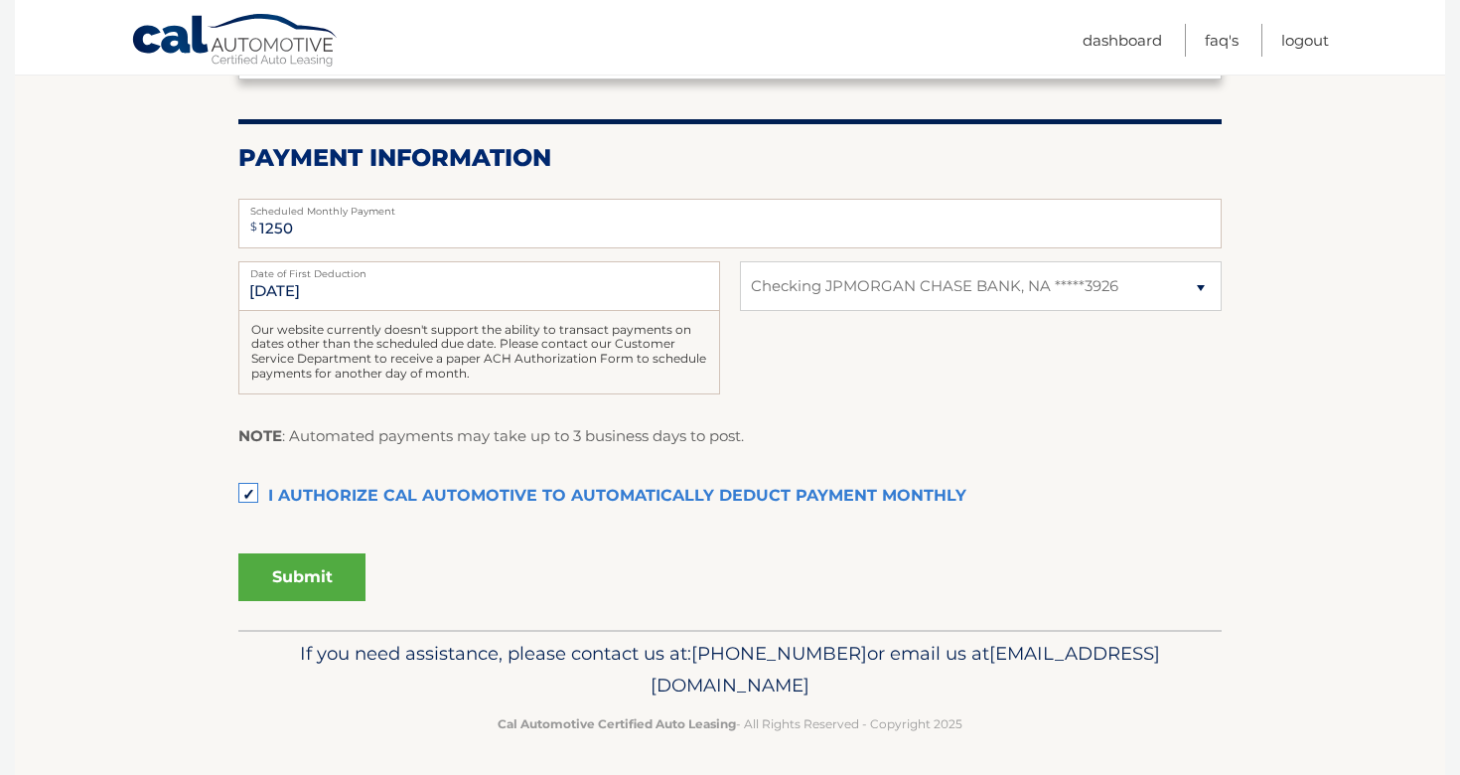
scroll to position [360, 0]
click at [323, 587] on button "Submit" at bounding box center [301, 578] width 127 height 48
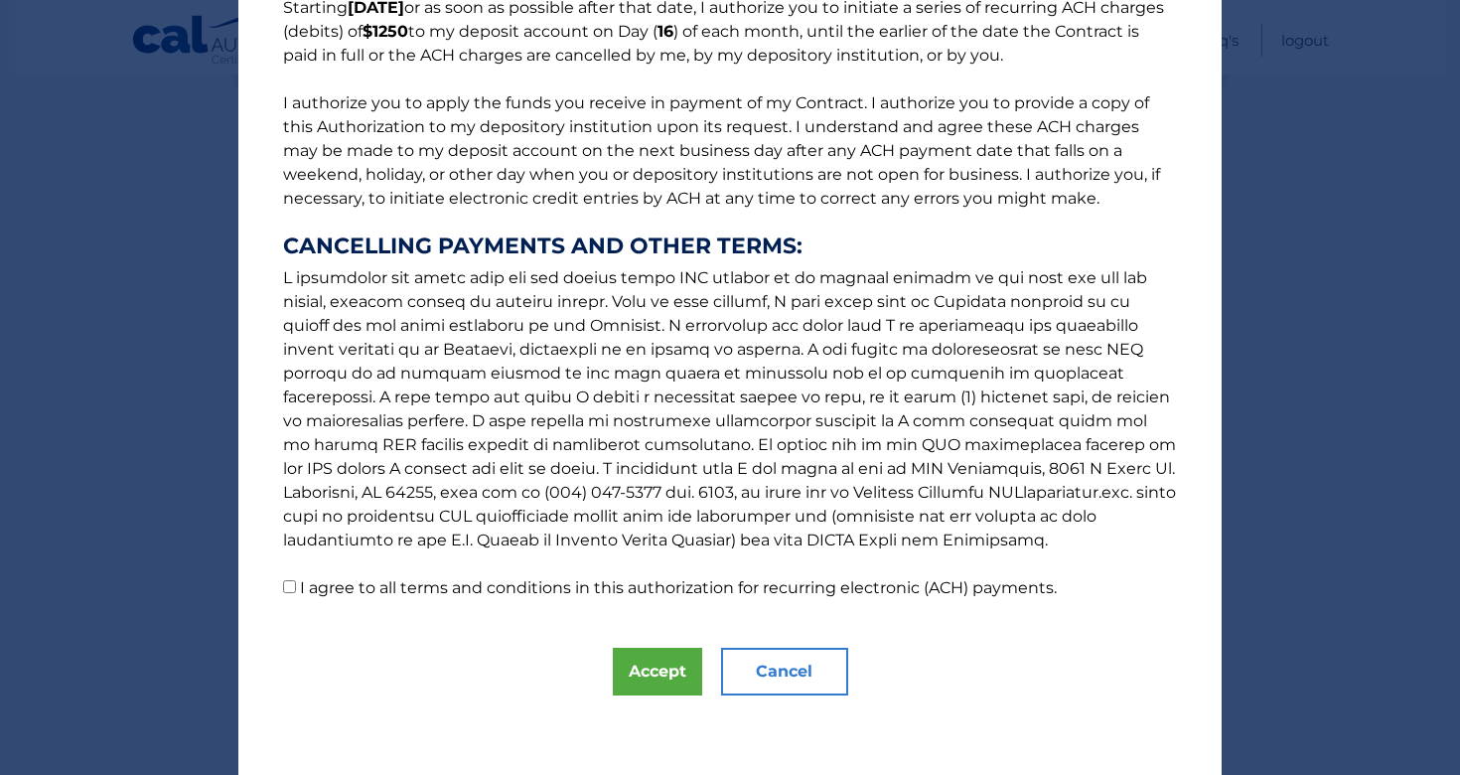
scroll to position [188, 0]
click at [657, 664] on button "Accept" at bounding box center [657, 672] width 89 height 48
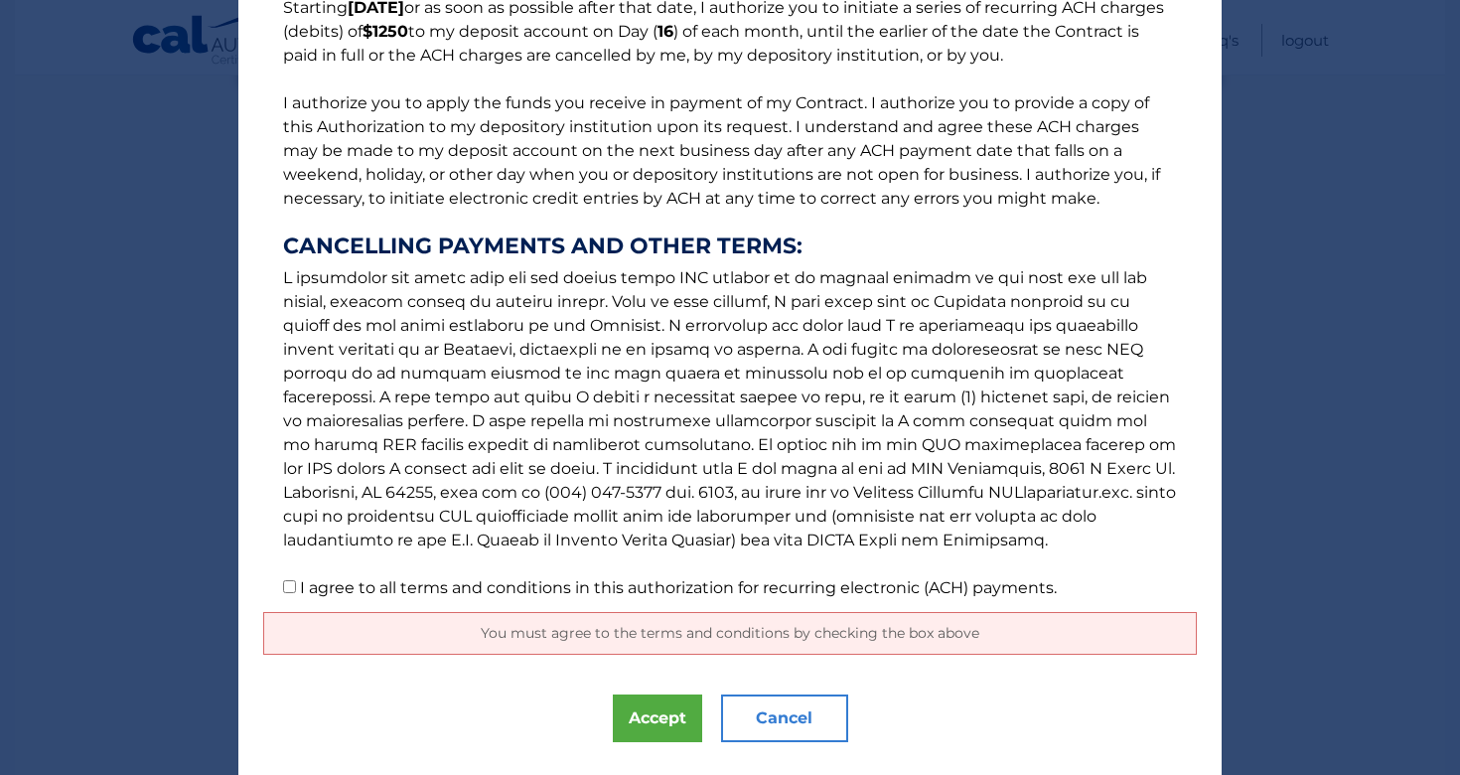
click at [290, 591] on input "I agree to all terms and conditions in this authorization for recurring electro…" at bounding box center [289, 586] width 13 height 13
checkbox input "true"
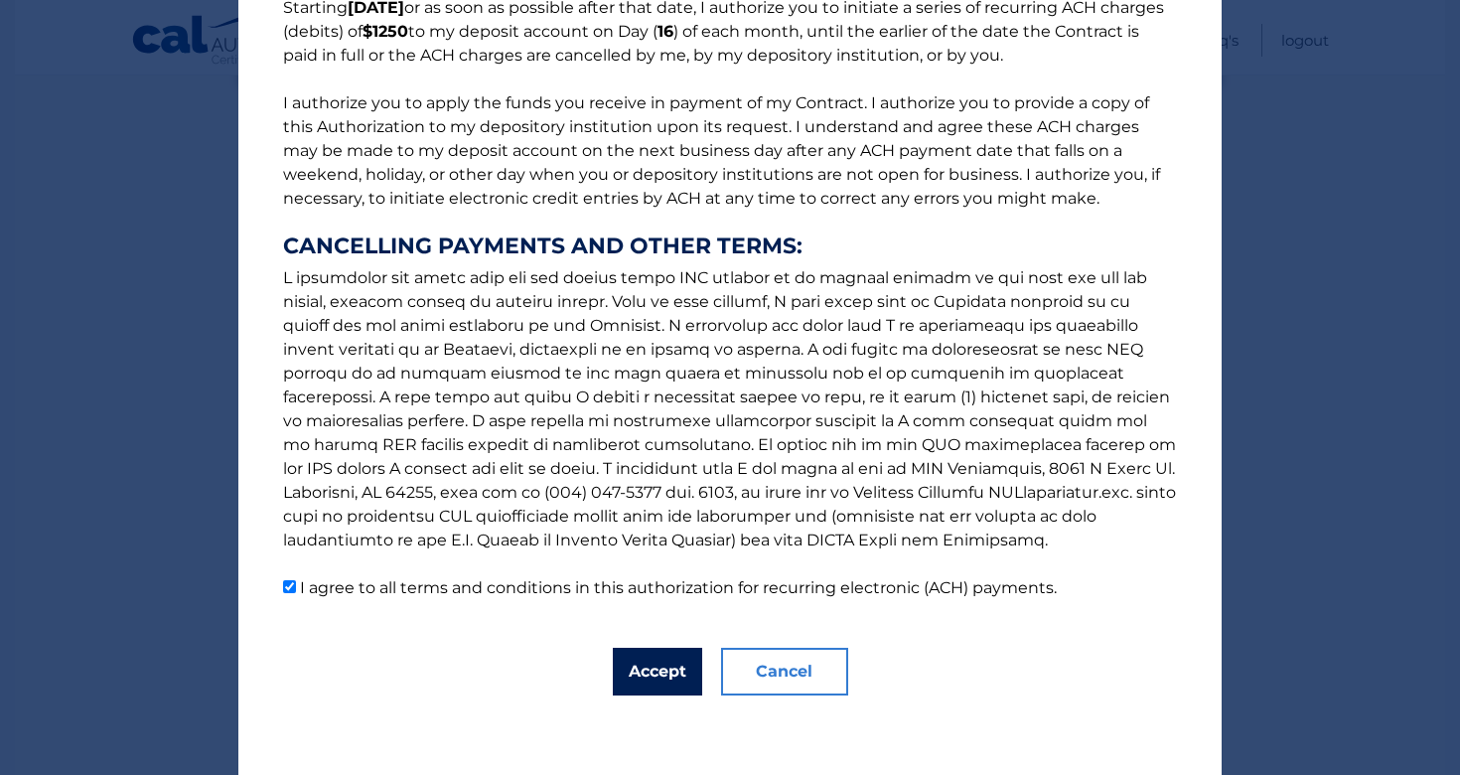
click at [628, 678] on button "Accept" at bounding box center [657, 672] width 89 height 48
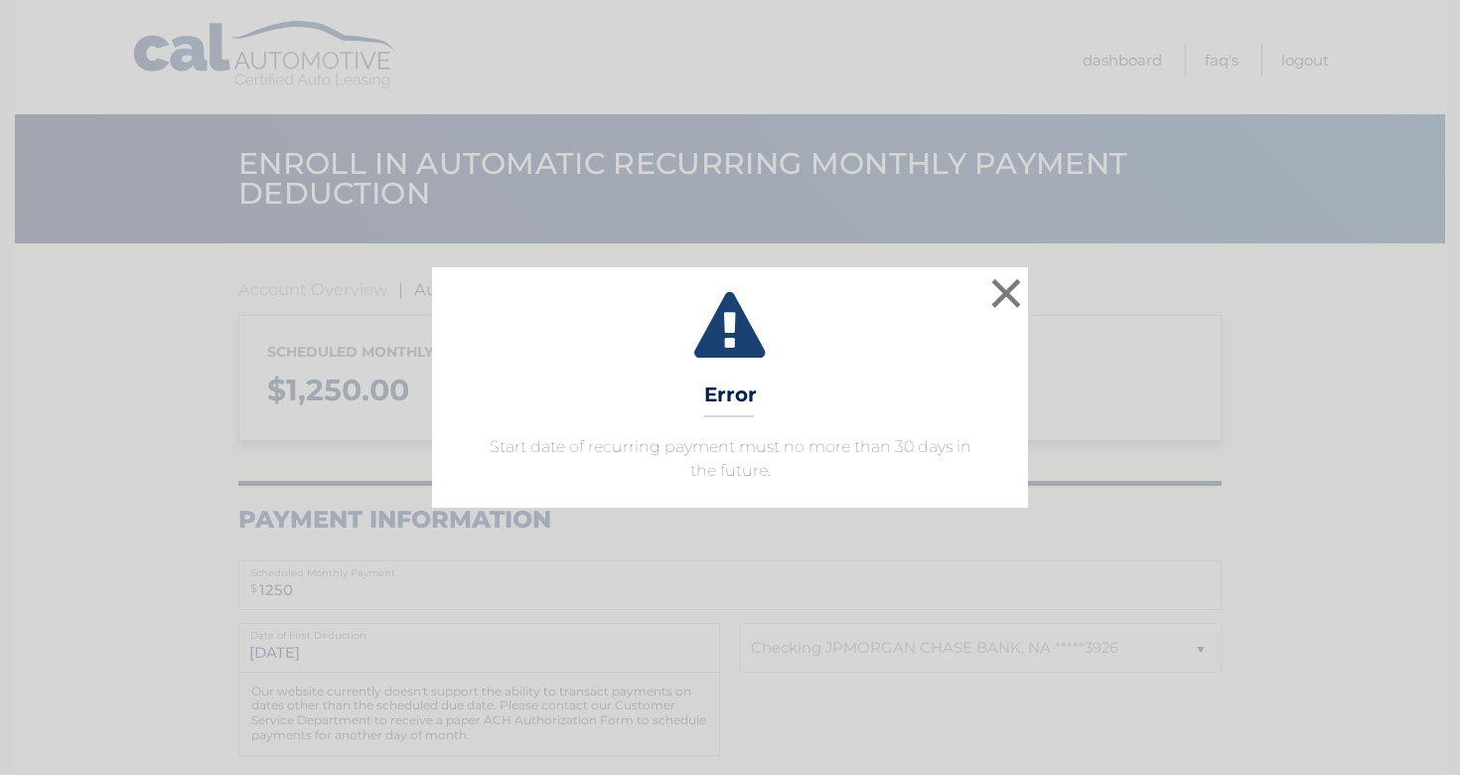
select select "MGViOWYwMDYtYWU1Zi00MTFlLTk3MTAtYWFlOWU5OTU5MWE2"
click at [1007, 293] on button "×" at bounding box center [1006, 293] width 40 height 40
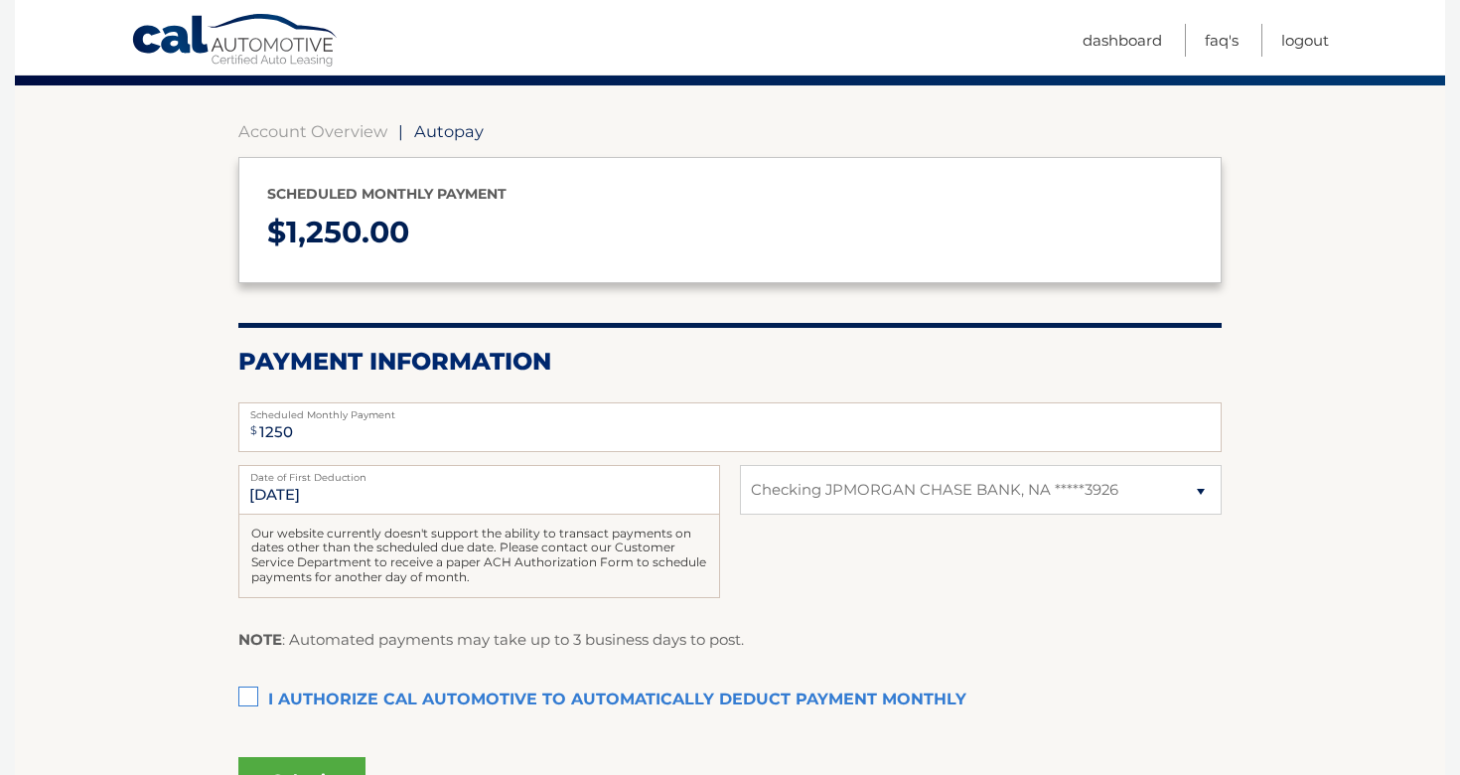
scroll to position [162, 0]
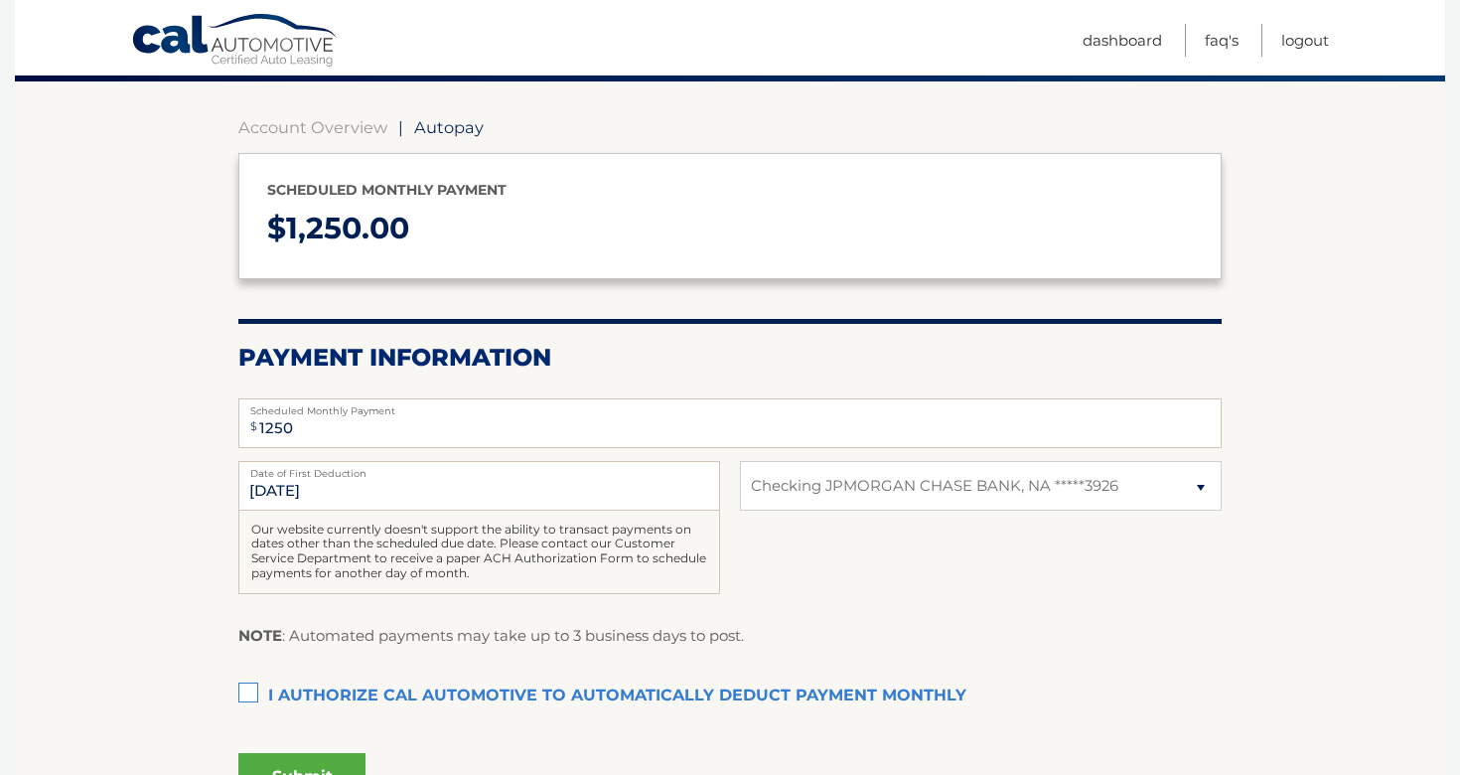
click at [252, 691] on label "I authorize cal automotive to automatically deduct payment monthly This checkbo…" at bounding box center [729, 696] width 983 height 40
click at [0, 0] on input "I authorize cal automotive to automatically deduct payment monthly This checkbo…" at bounding box center [0, 0] width 0 height 0
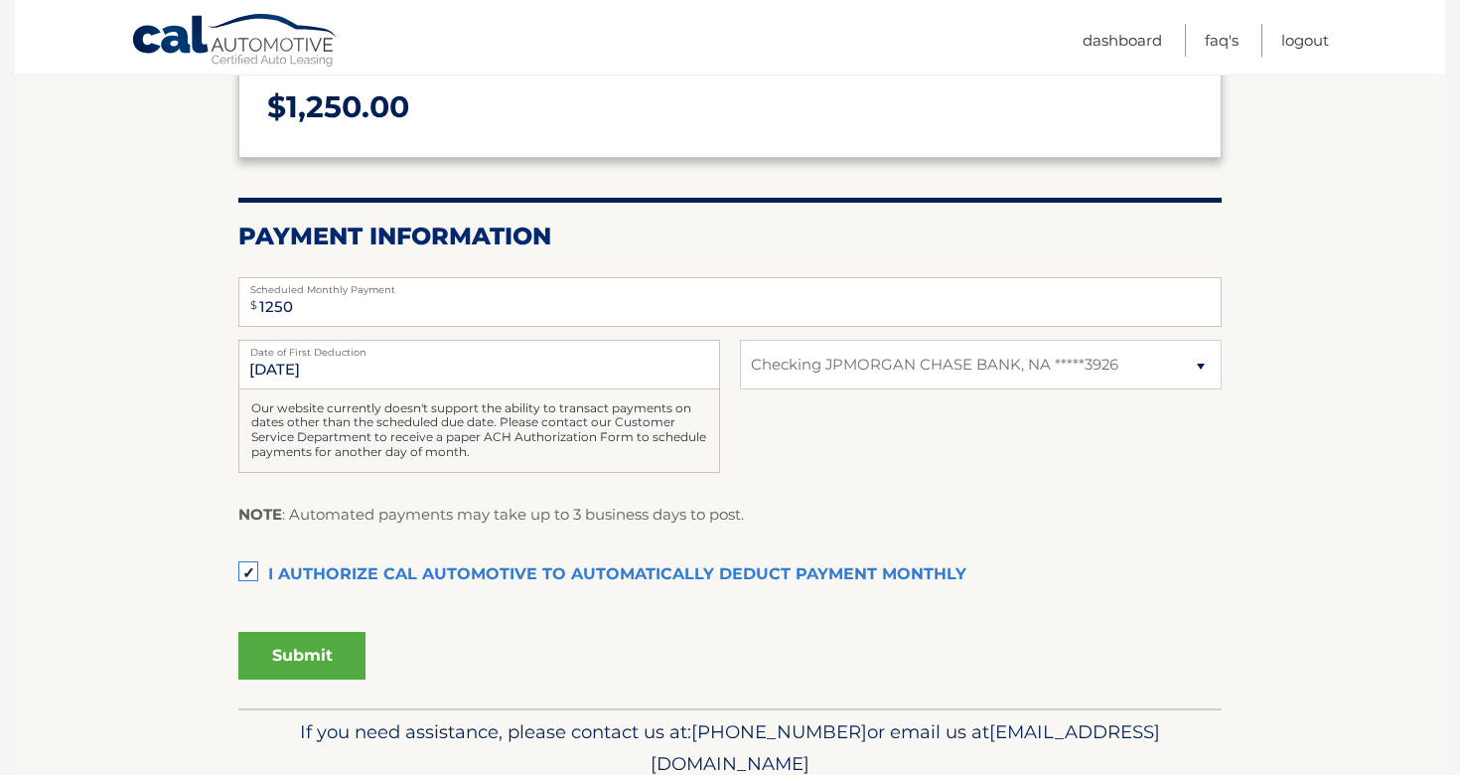
scroll to position [315, 0]
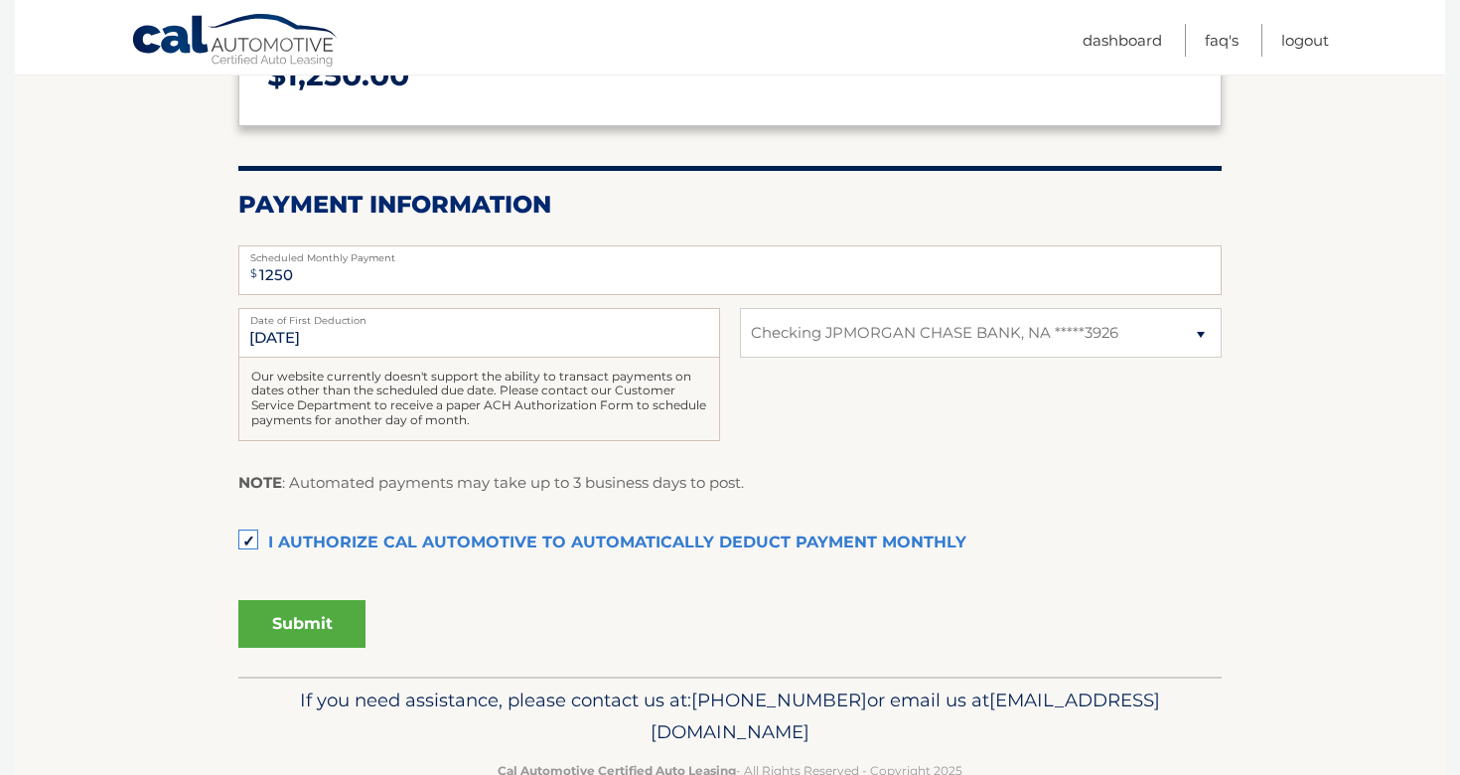
click at [310, 628] on button "Submit" at bounding box center [301, 624] width 127 height 48
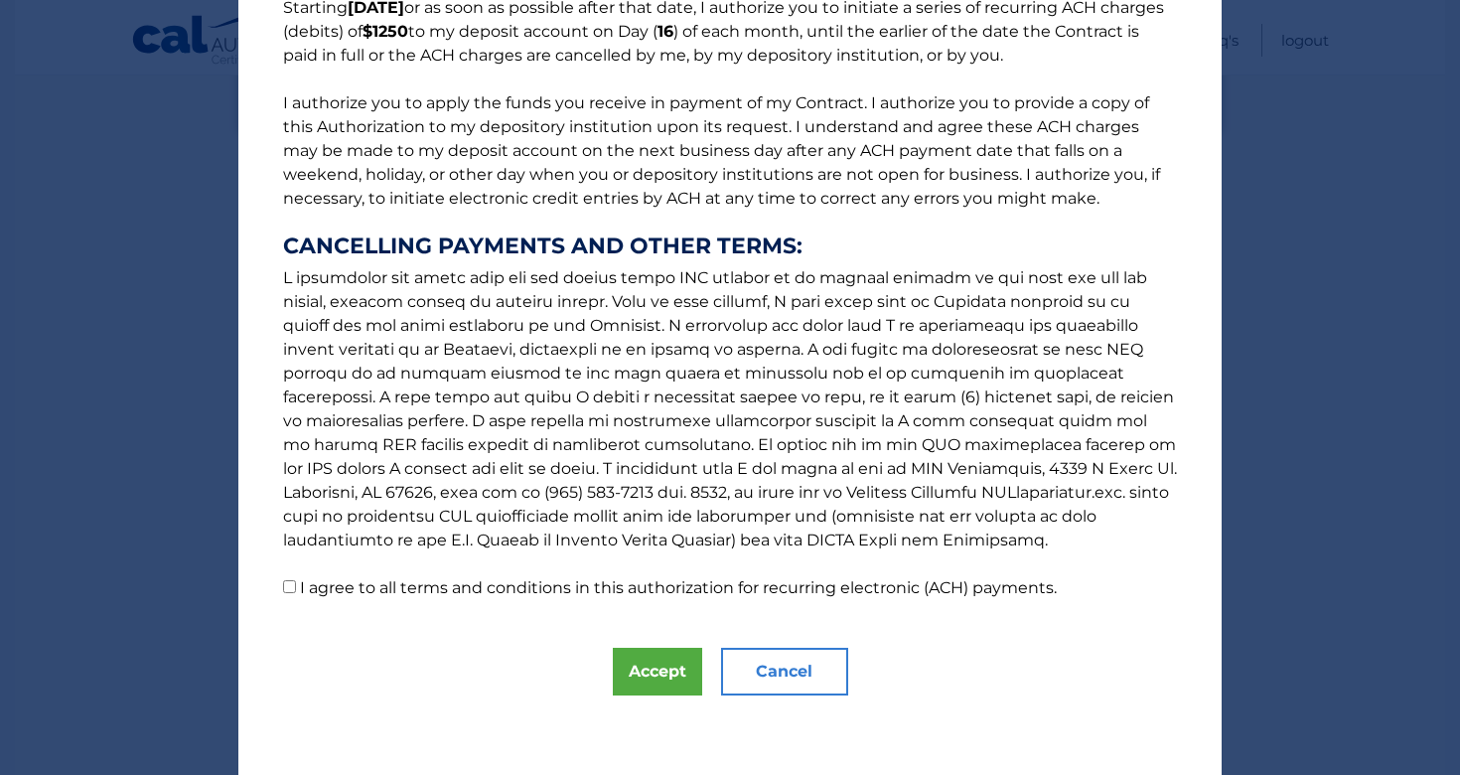
scroll to position [188, 0]
click at [289, 590] on input "I agree to all terms and conditions in this authorization for recurring electro…" at bounding box center [289, 586] width 13 height 13
checkbox input "true"
click at [644, 664] on button "Accept" at bounding box center [657, 672] width 89 height 48
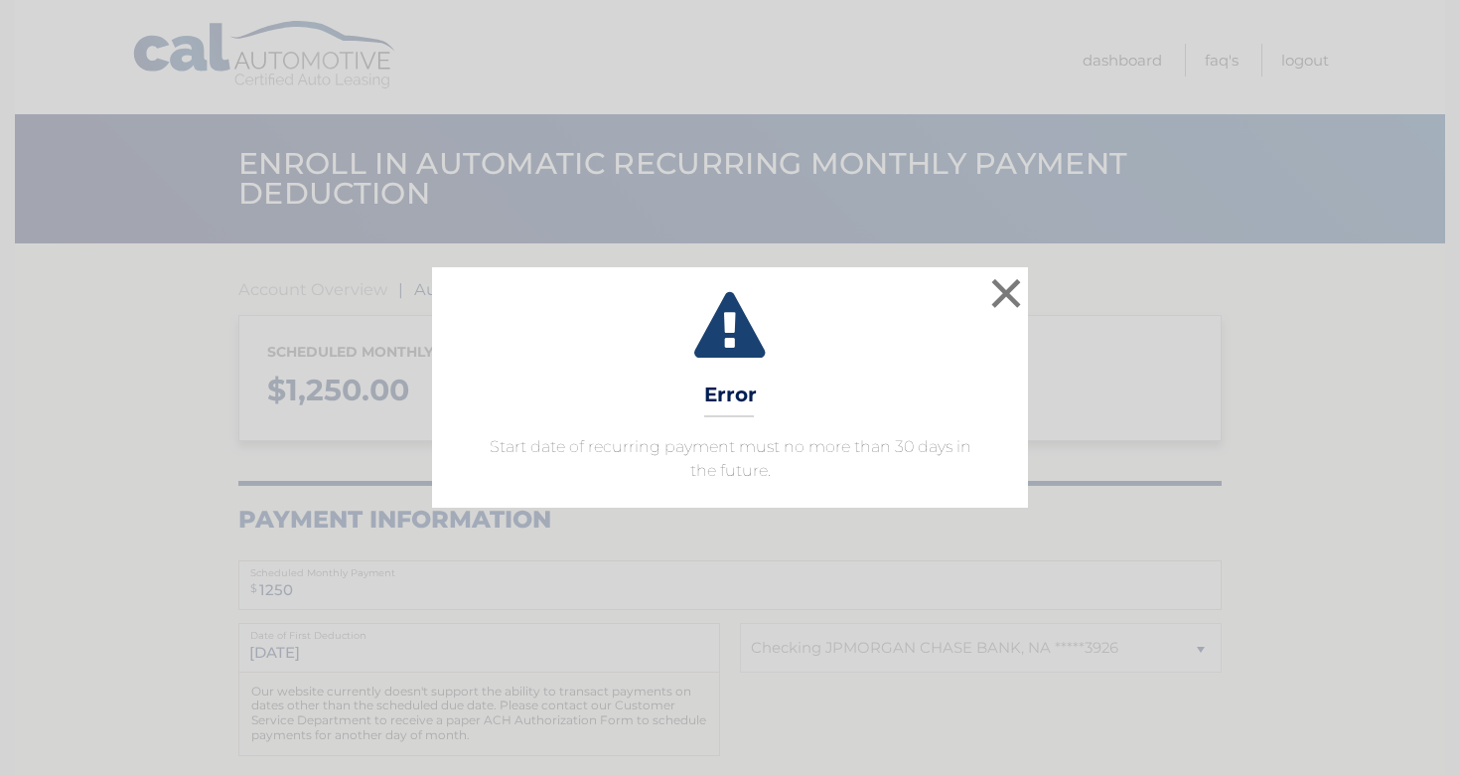
select select "MGViOWYwMDYtYWU1Zi00MTFlLTk3MTAtYWFlOWU5OTU5MWE2"
click at [1010, 287] on button "×" at bounding box center [1006, 293] width 40 height 40
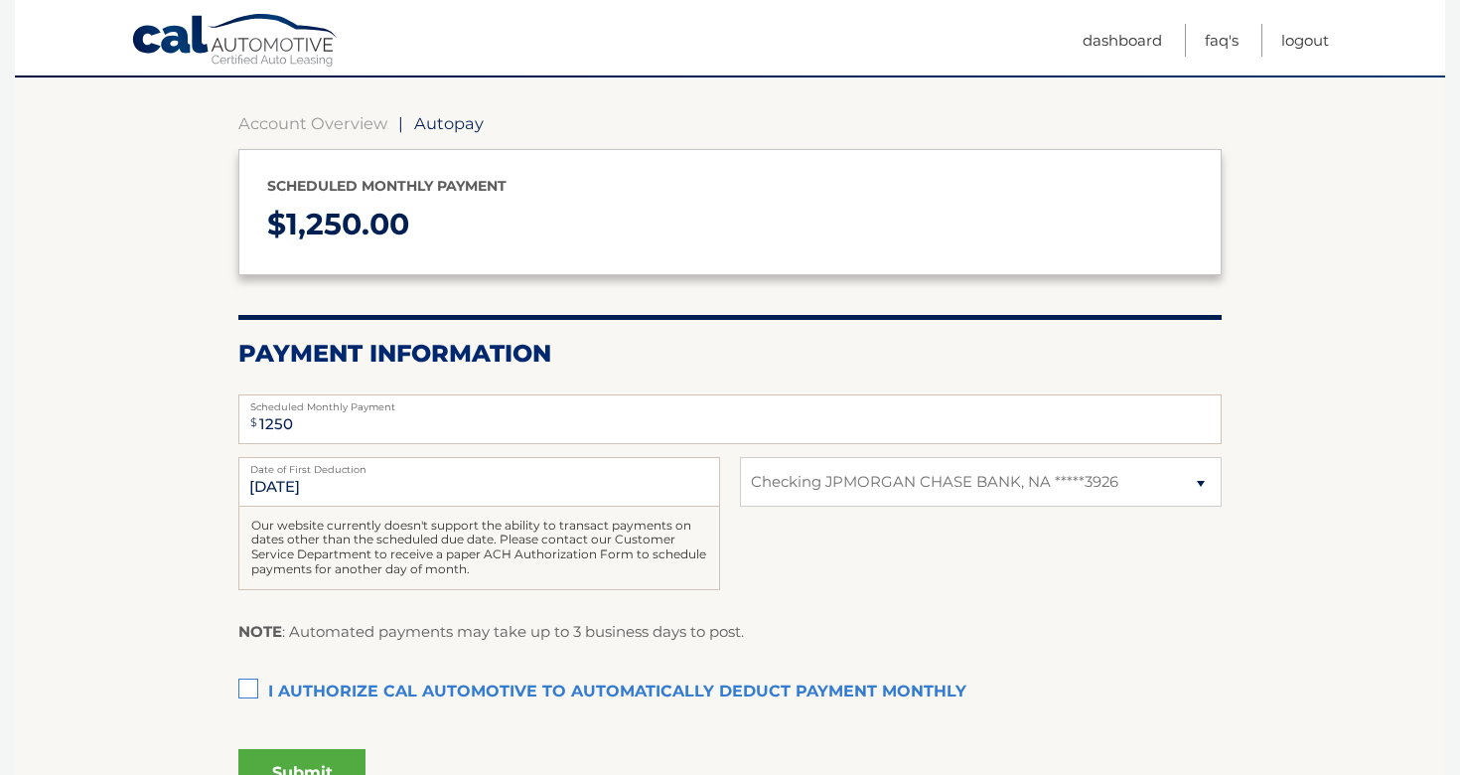
scroll to position [204, 0]
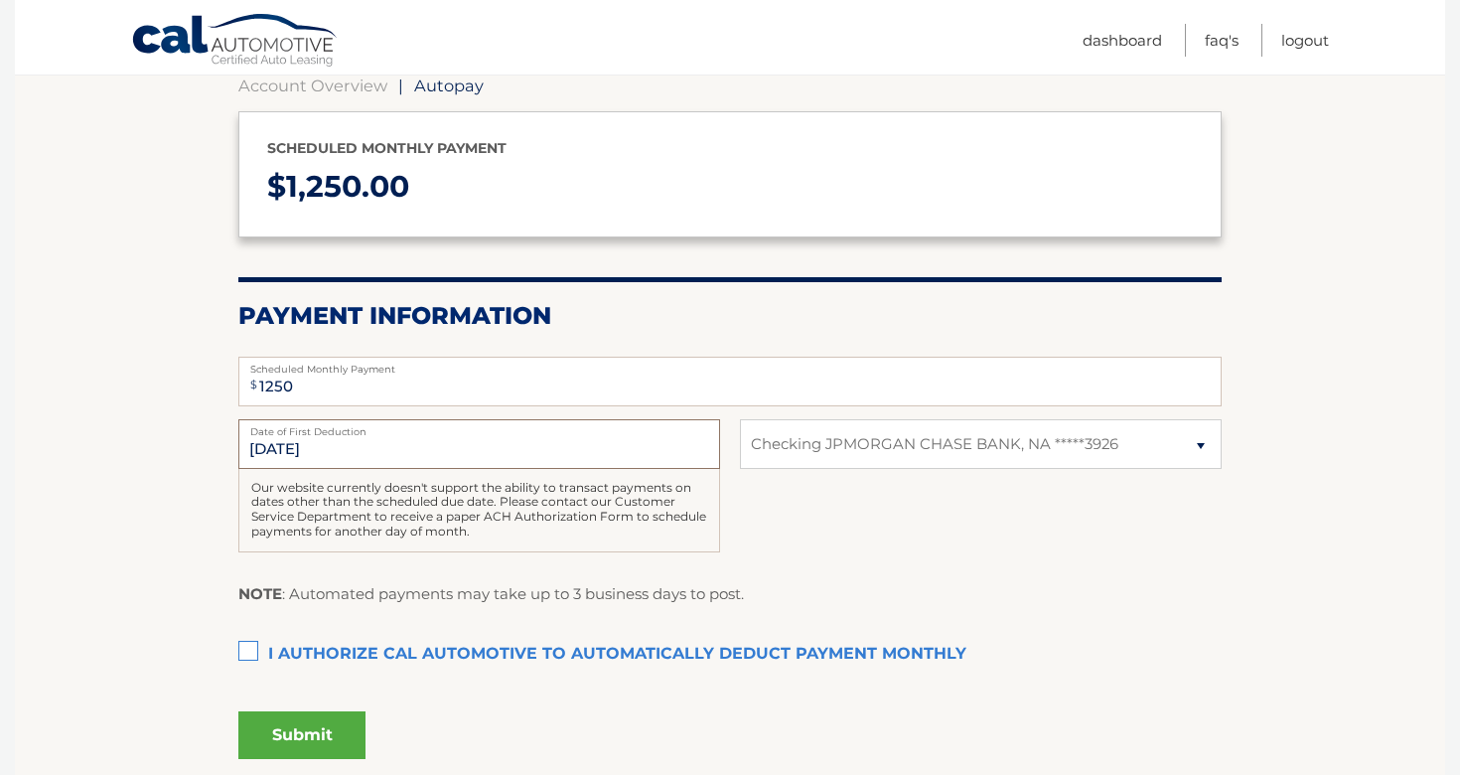
click at [279, 446] on input "[DATE]" at bounding box center [479, 444] width 482 height 50
click at [250, 644] on label "I authorize cal automotive to automatically deduct payment monthly This checkbo…" at bounding box center [729, 655] width 983 height 40
click at [0, 0] on input "I authorize cal automotive to automatically deduct payment monthly This checkbo…" at bounding box center [0, 0] width 0 height 0
click at [275, 448] on input "[DATE]" at bounding box center [479, 444] width 482 height 50
click at [334, 441] on input "[DATE]" at bounding box center [479, 444] width 482 height 50
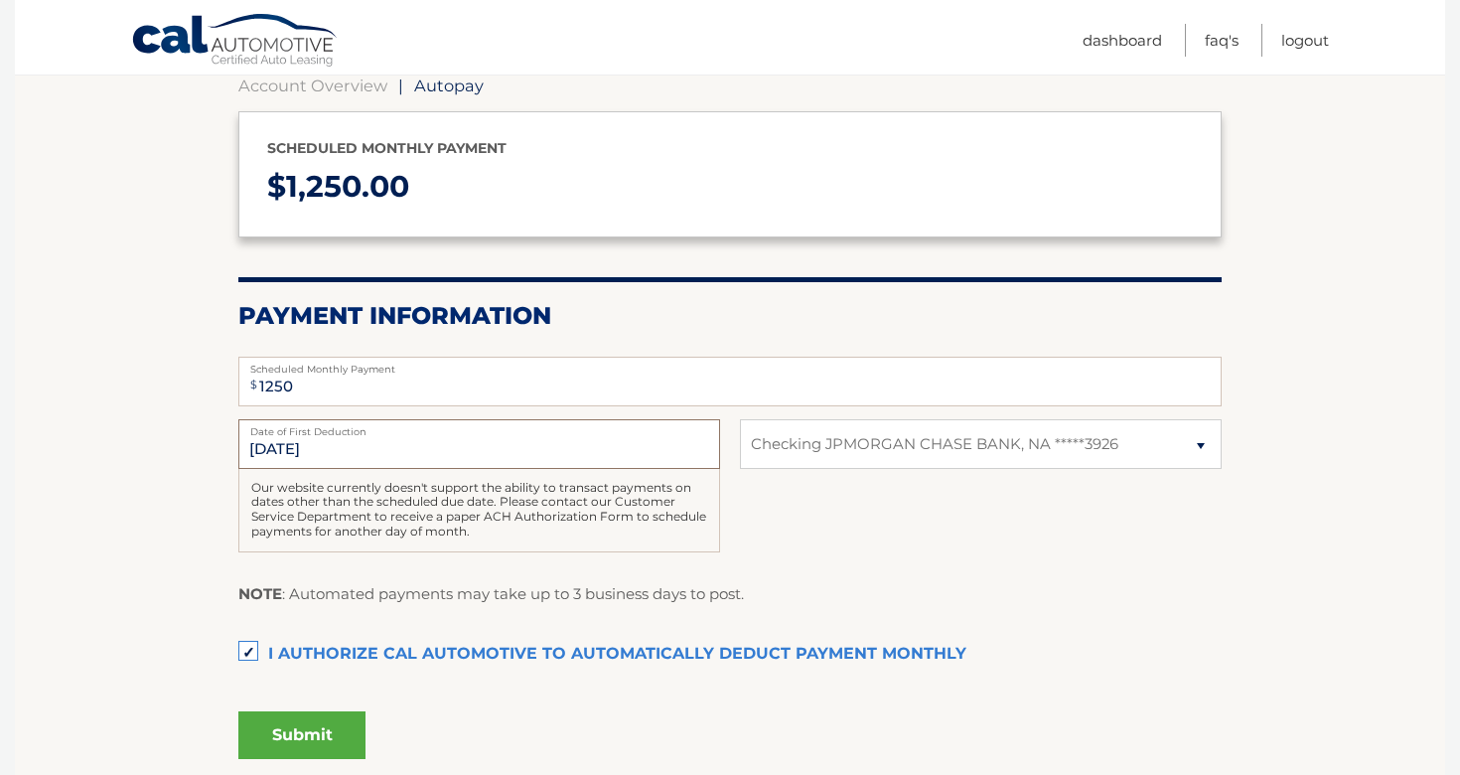
click at [376, 443] on input "[DATE]" at bounding box center [479, 444] width 482 height 50
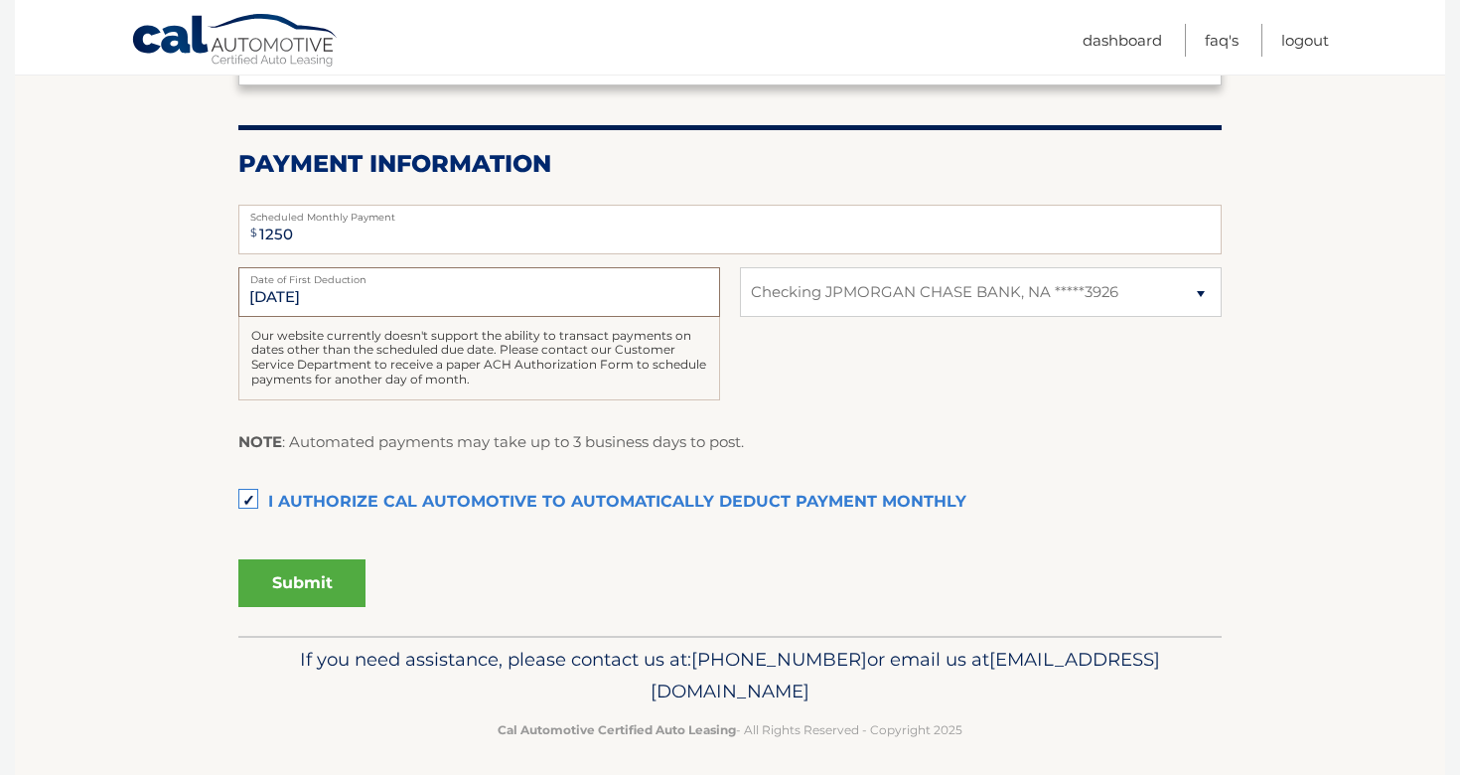
scroll to position [360, 0]
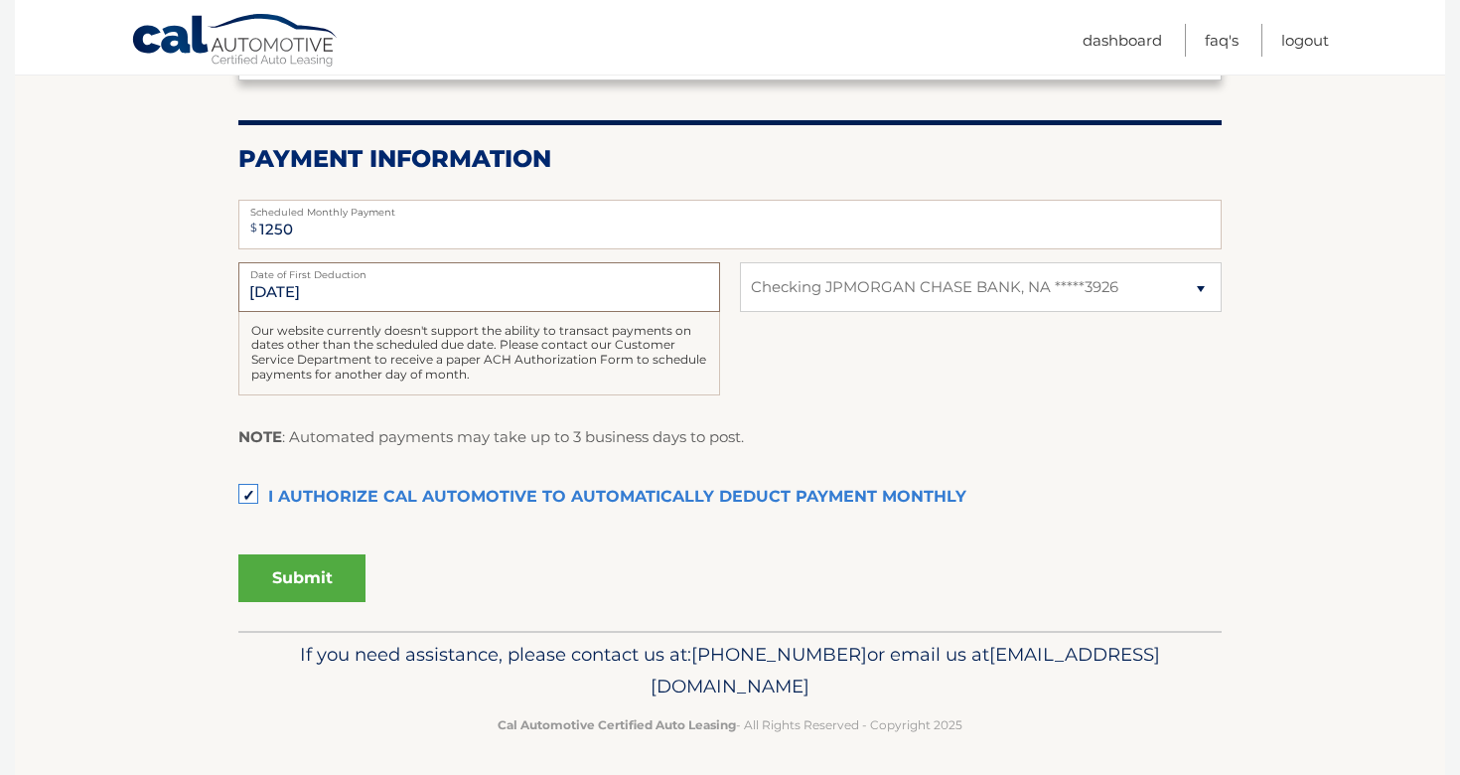
click at [404, 287] on input "[DATE]" at bounding box center [479, 287] width 482 height 50
click at [320, 590] on button "Submit" at bounding box center [301, 578] width 127 height 48
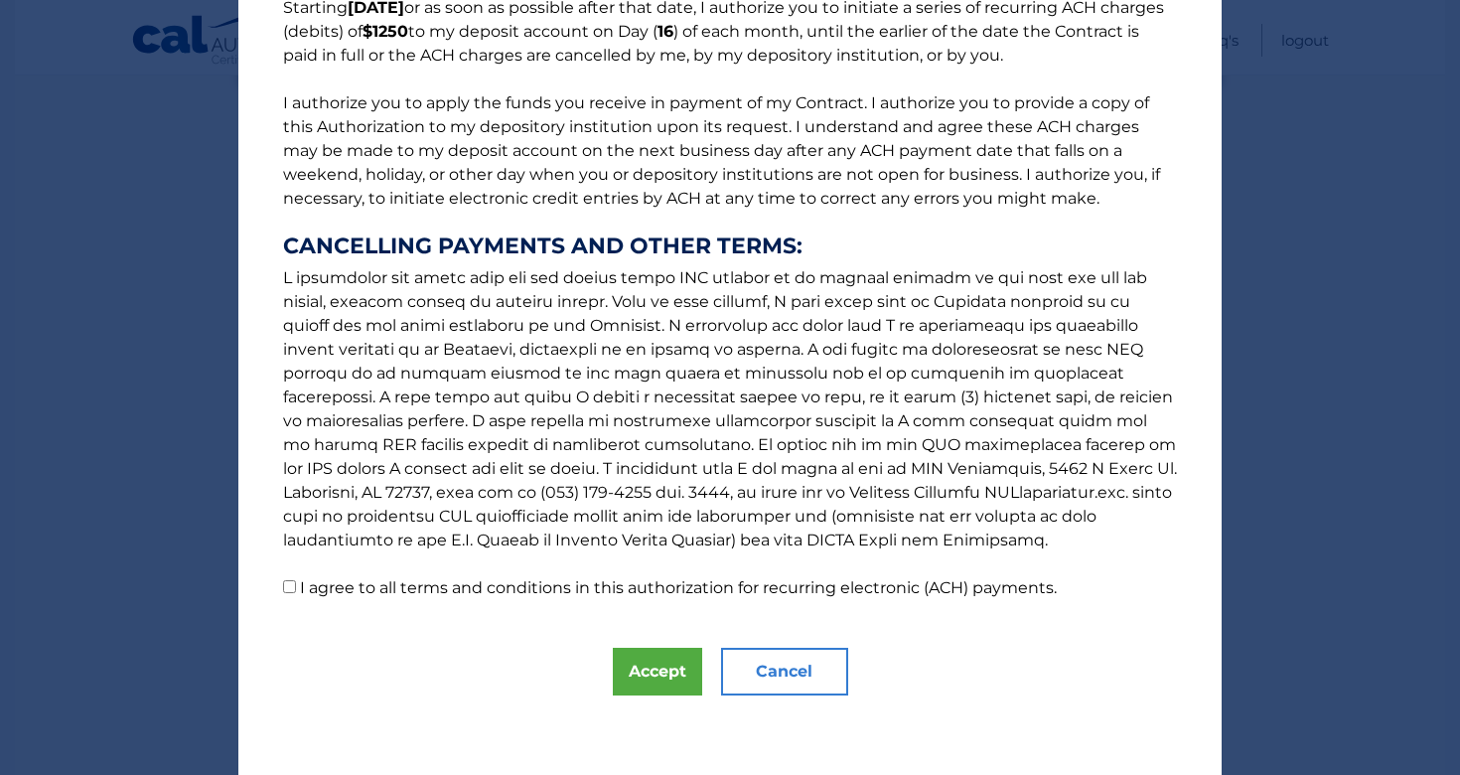
scroll to position [188, 0]
click at [278, 592] on p "The words "I" "me" and "my" mean any identified Customer who signs this Authori…" at bounding box center [730, 226] width 934 height 747
click at [289, 592] on input "I agree to all terms and conditions in this authorization for recurring electro…" at bounding box center [289, 586] width 13 height 13
checkbox input "true"
click at [651, 677] on button "Accept" at bounding box center [657, 672] width 89 height 48
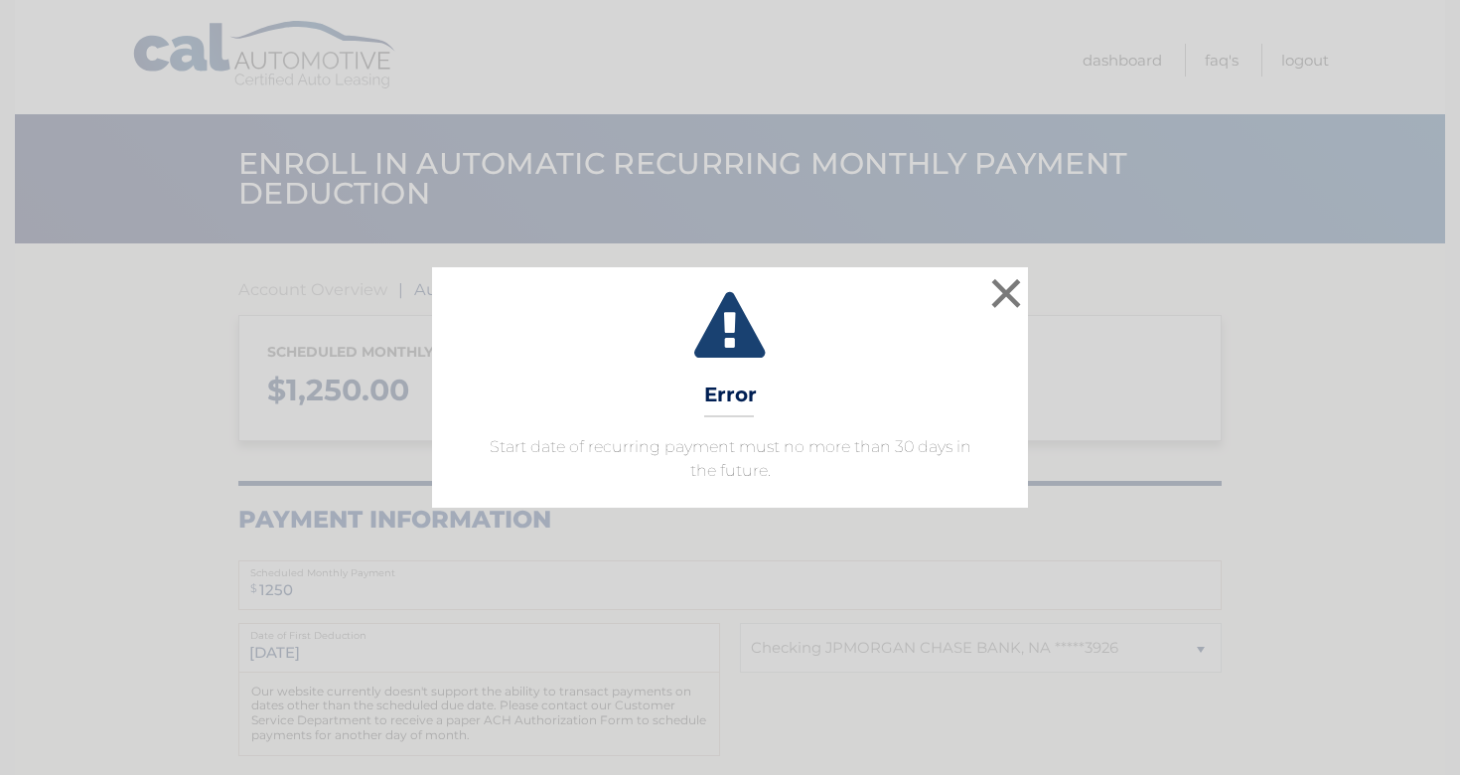
select select "MGViOWYwMDYtYWU1Zi00MTFlLTk3MTAtYWFlOWU5OTU5MWE2"
click at [1011, 284] on button "×" at bounding box center [1006, 293] width 40 height 40
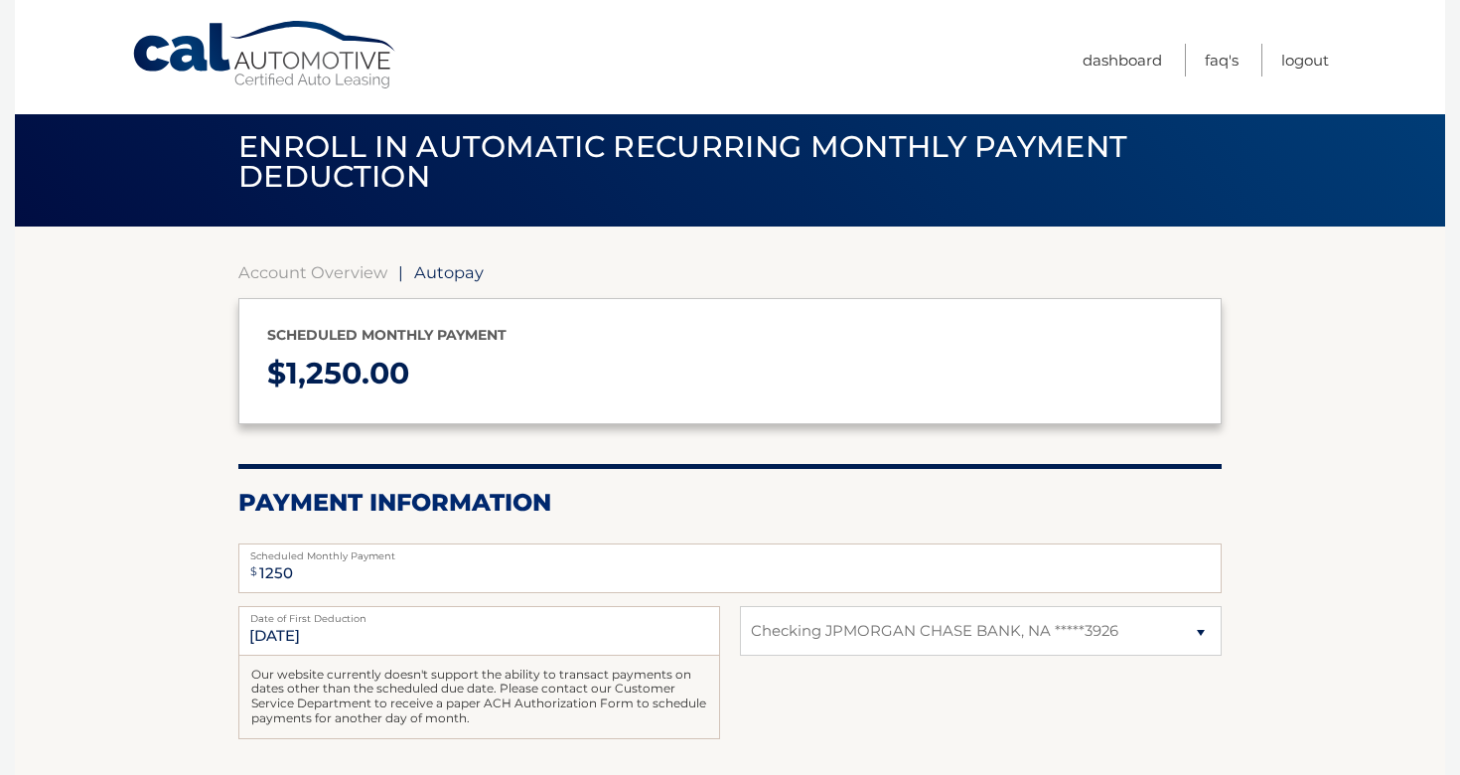
scroll to position [24, 0]
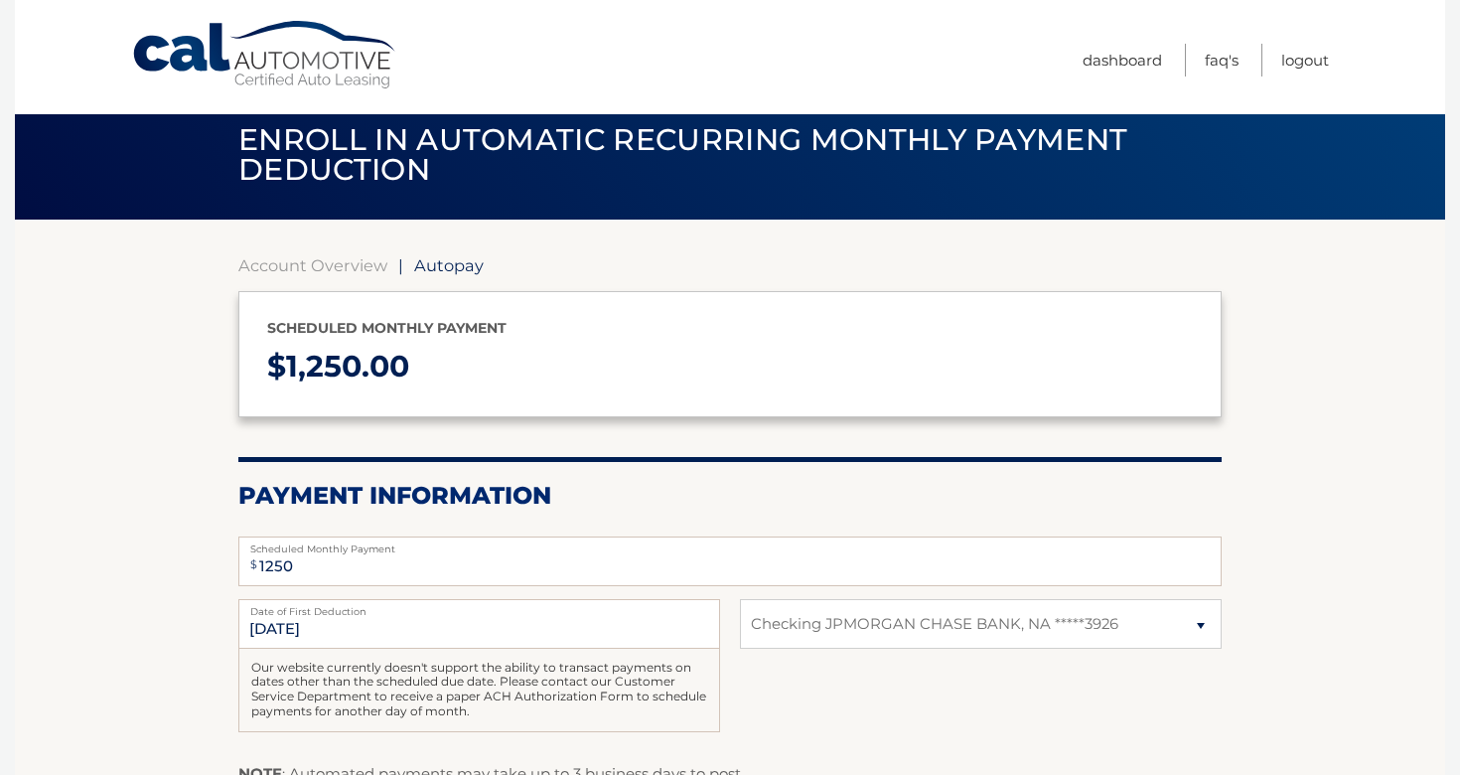
click at [1000, 275] on section "Account Overview | Autopay Scheduled monthly payment $ 1,250.00 Payment Informa…" at bounding box center [729, 611] width 983 height 712
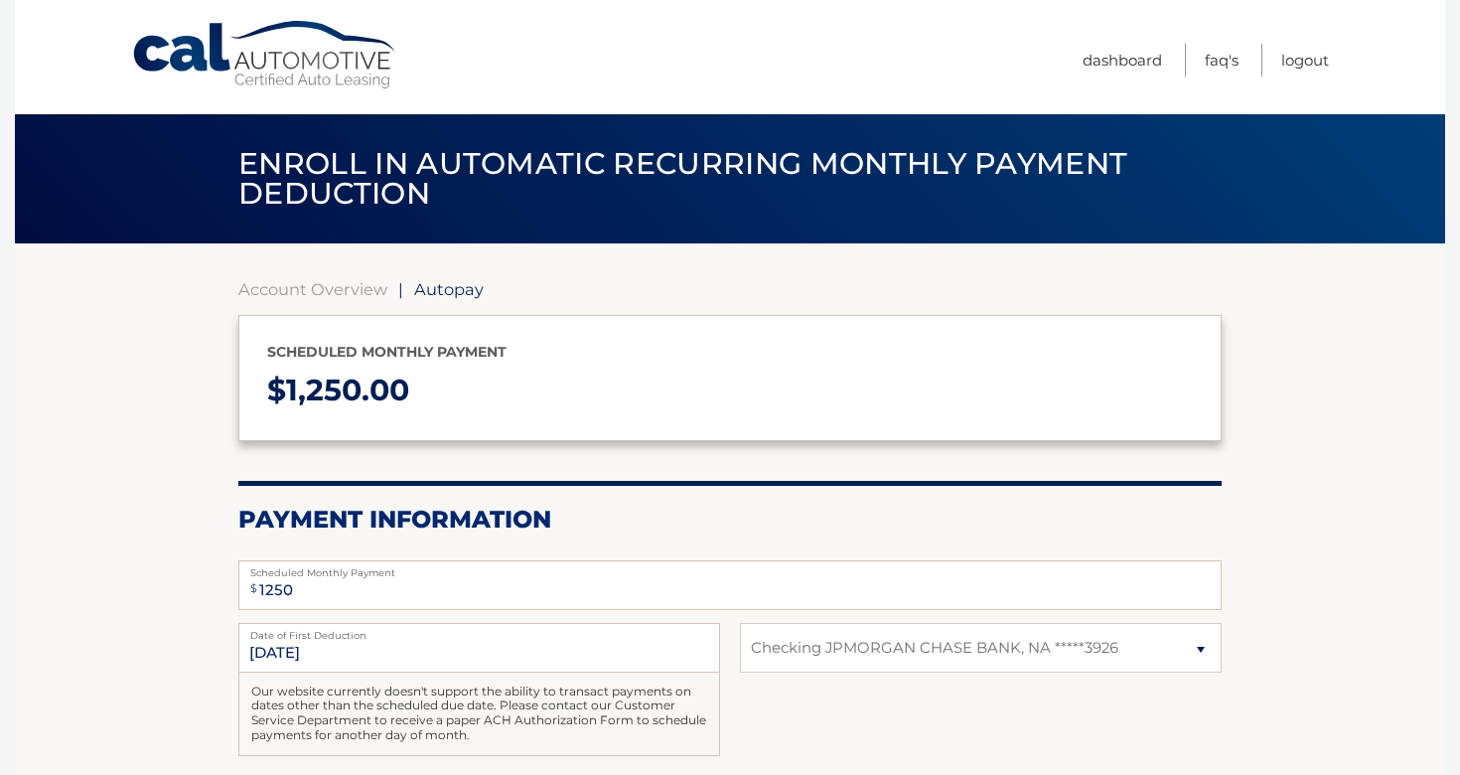
scroll to position [0, 0]
